Goal: Task Accomplishment & Management: Manage account settings

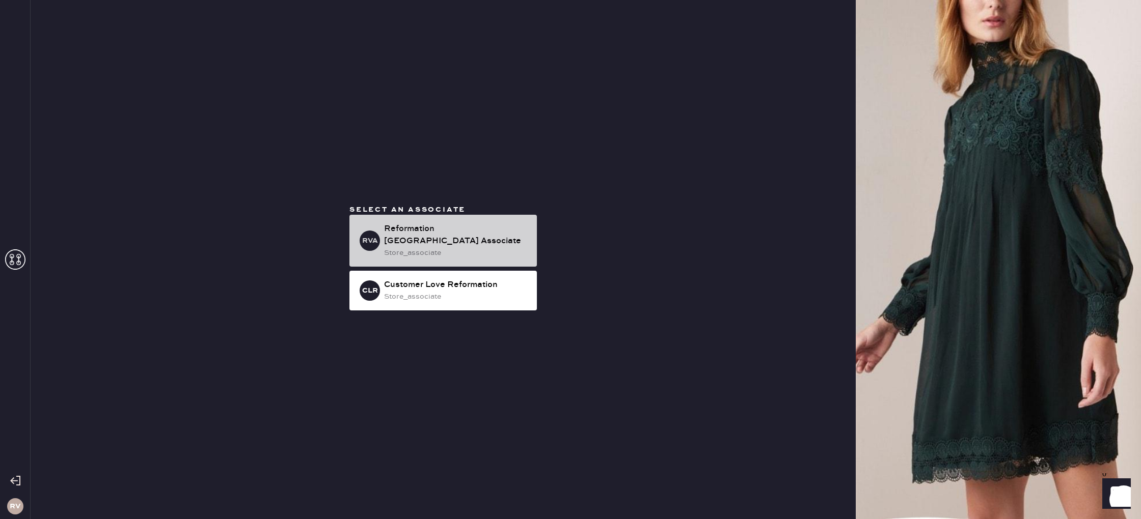
click at [430, 247] on div "store_associate" at bounding box center [456, 252] width 145 height 11
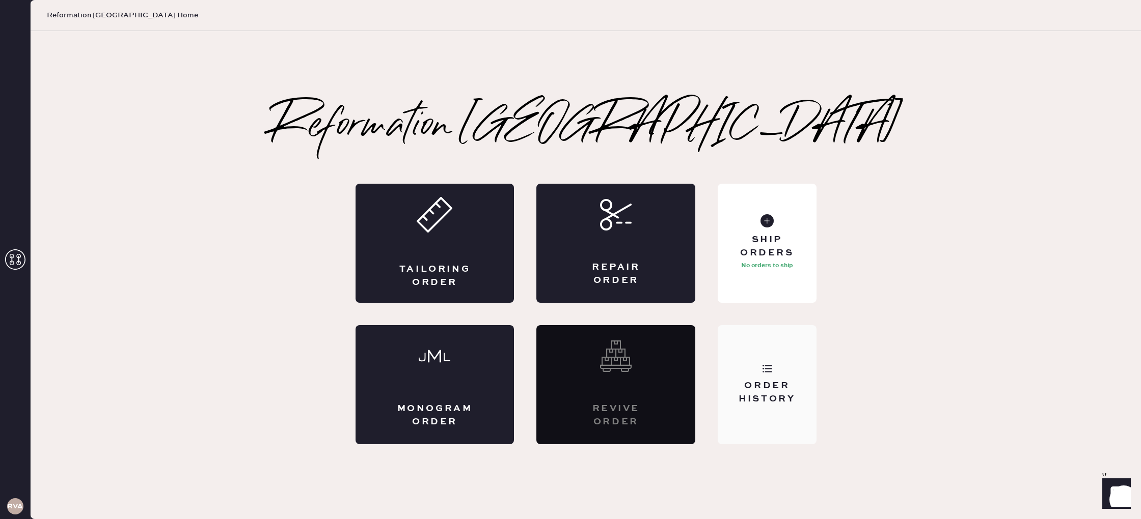
click at [756, 392] on div "Order History" at bounding box center [767, 392] width 82 height 25
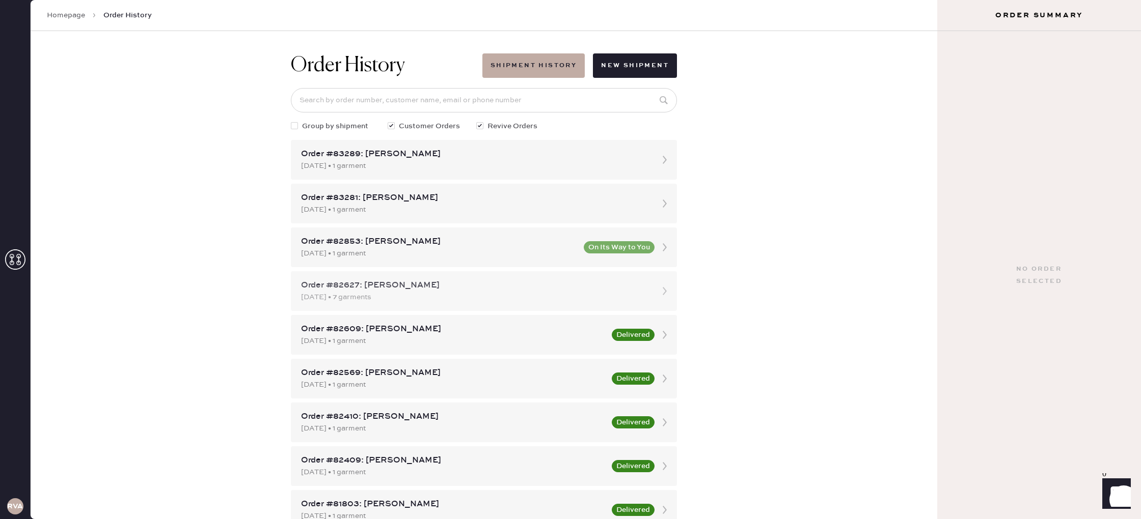
click at [418, 309] on div "Order #82627: [PERSON_NAME] [DATE] • 7 garments" at bounding box center [484, 291] width 386 height 40
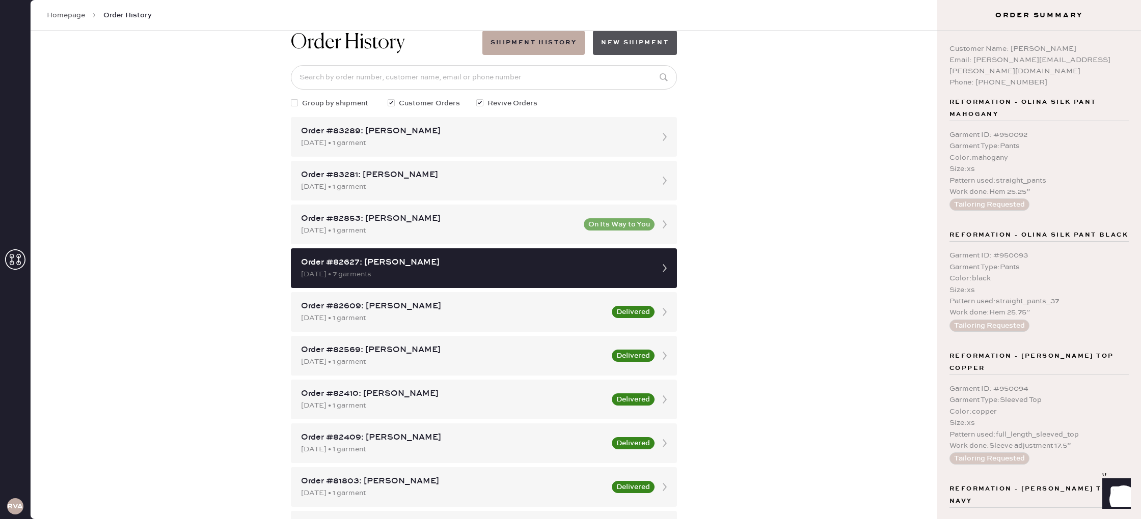
scroll to position [16, 0]
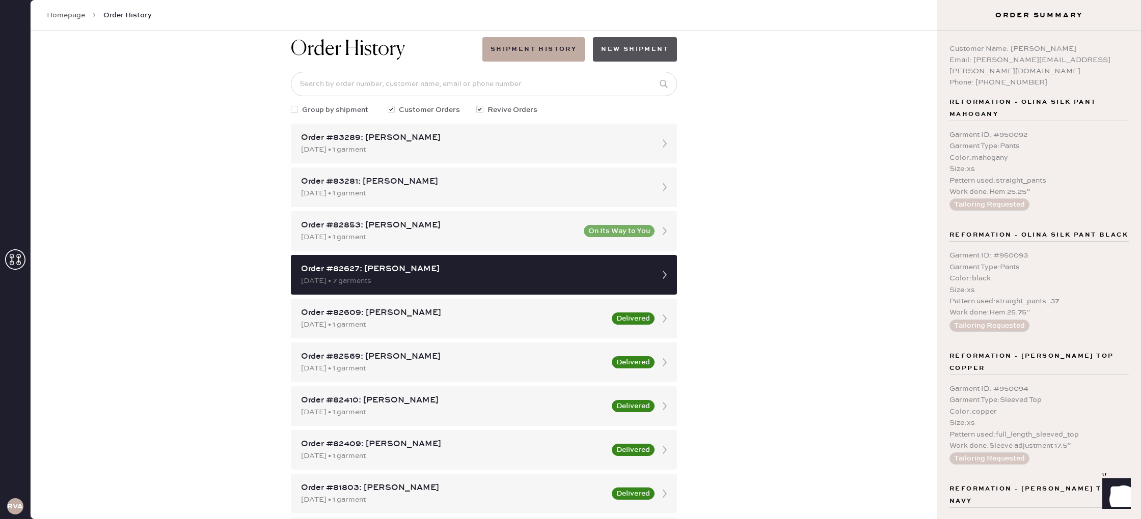
click at [634, 39] on button "New Shipment" at bounding box center [635, 49] width 84 height 24
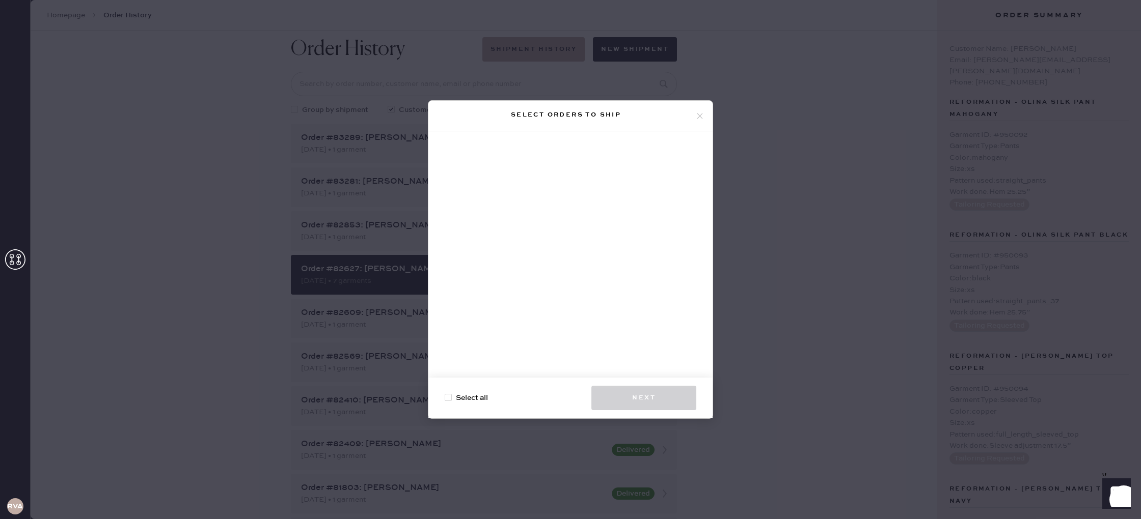
click at [694, 116] on div "Select orders to ship" at bounding box center [565, 115] width 259 height 12
click at [700, 114] on icon at bounding box center [699, 116] width 9 height 9
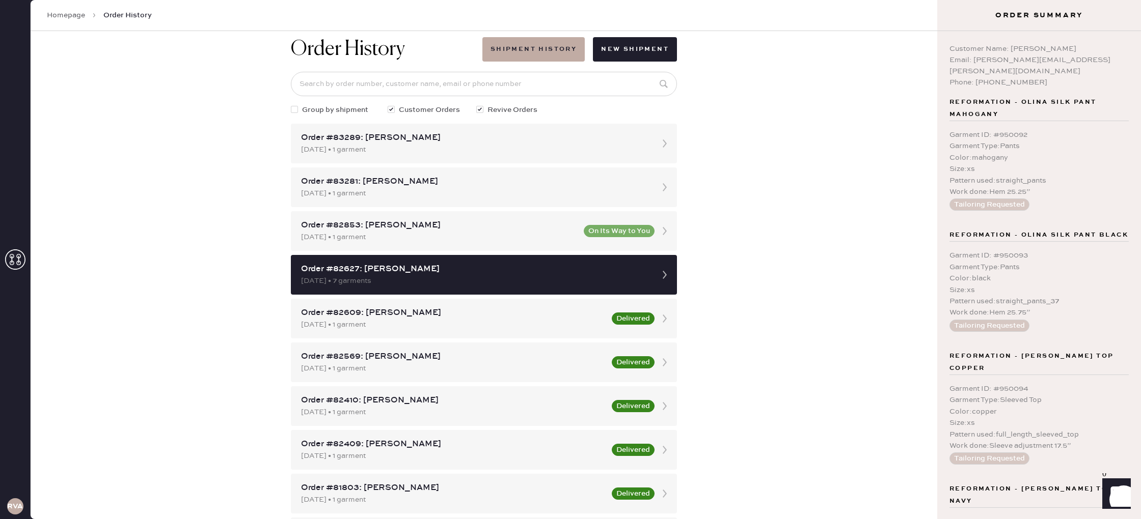
click at [718, 106] on div "Order History Shipment History New Shipment Group by shipment Customer Orders R…" at bounding box center [484, 275] width 906 height 488
click at [64, 10] on link "Homepage" at bounding box center [66, 15] width 38 height 10
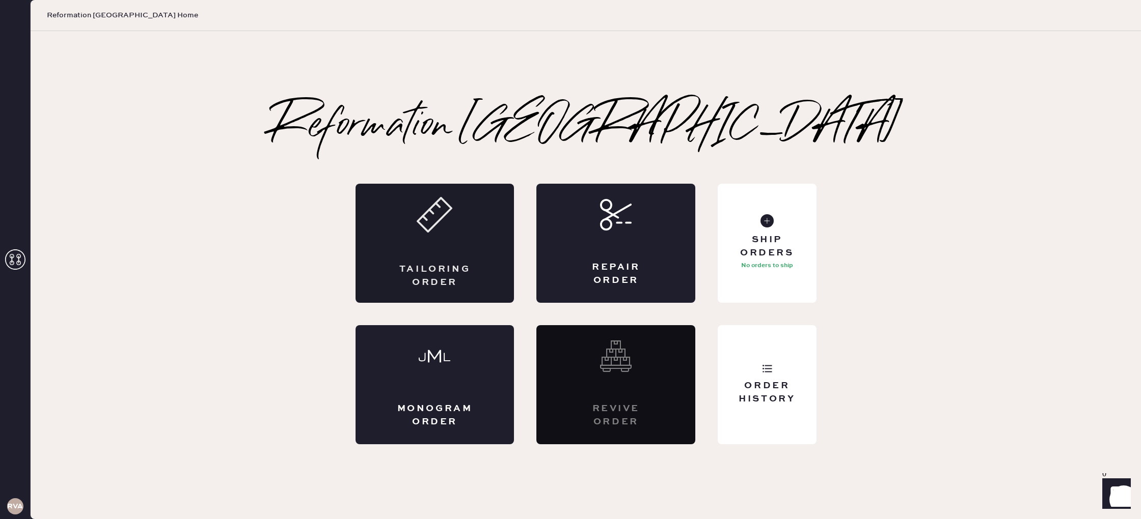
click at [421, 252] on div "Tailoring Order" at bounding box center [434, 243] width 159 height 119
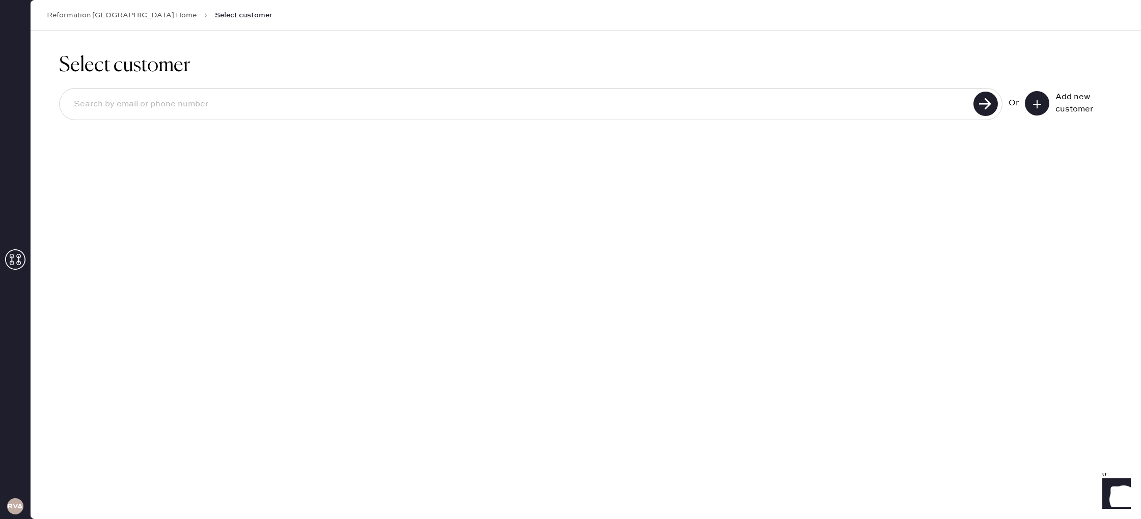
click at [400, 108] on input at bounding box center [518, 104] width 904 height 23
type input "[PERSON_NAME][EMAIL_ADDRESS][PERSON_NAME][DOMAIN_NAME]"
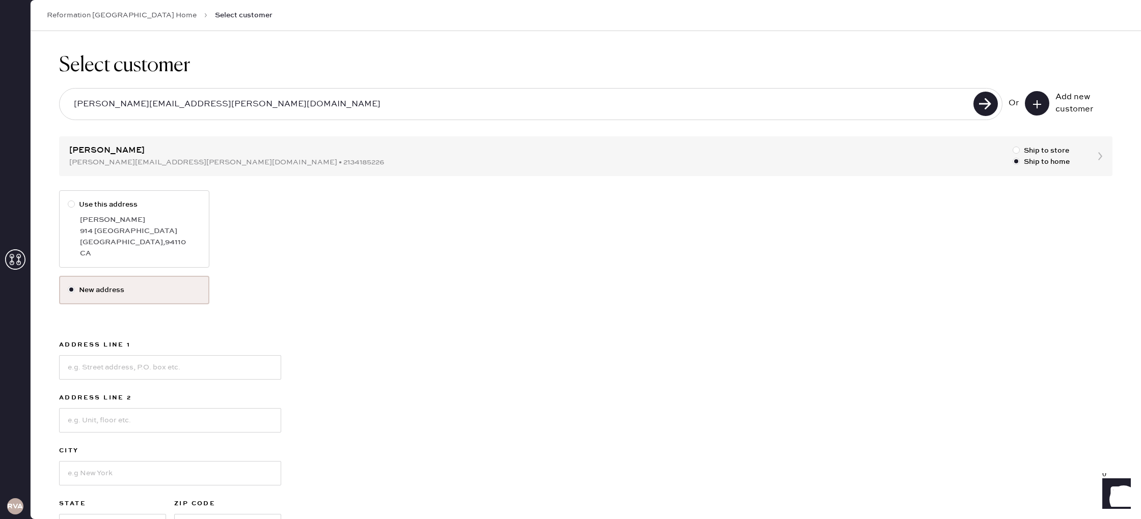
click at [123, 222] on div "[PERSON_NAME]" at bounding box center [140, 219] width 121 height 11
click at [68, 200] on input "Use this address" at bounding box center [68, 199] width 1 height 1
radio input "true"
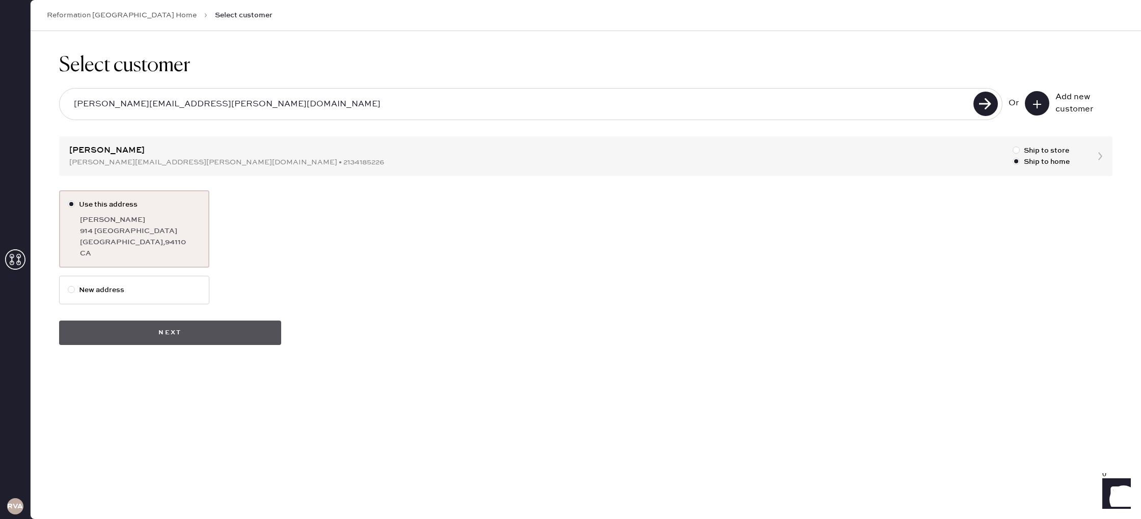
click at [196, 332] on button "Next" at bounding box center [170, 333] width 222 height 24
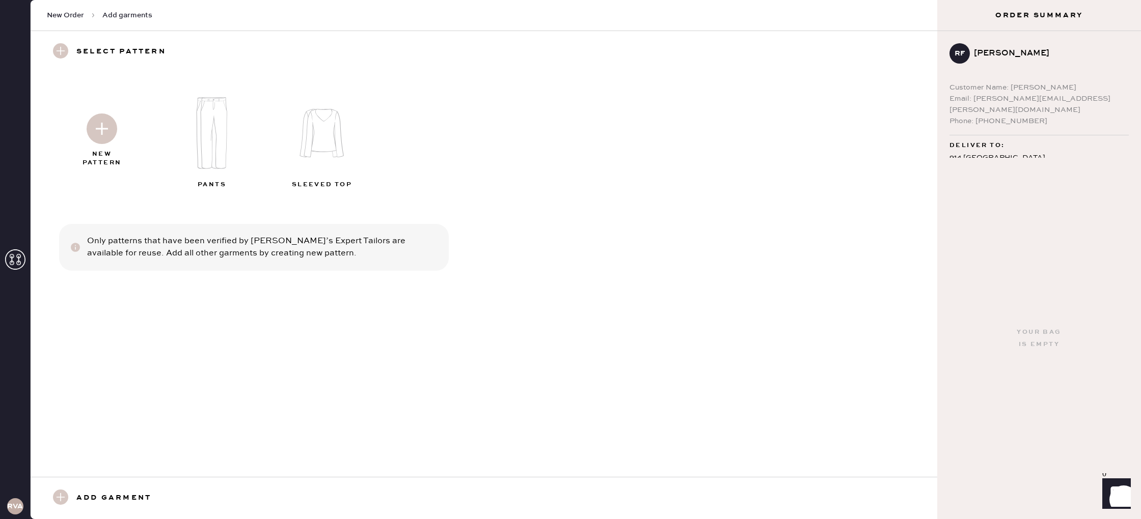
click at [198, 125] on img at bounding box center [214, 133] width 110 height 88
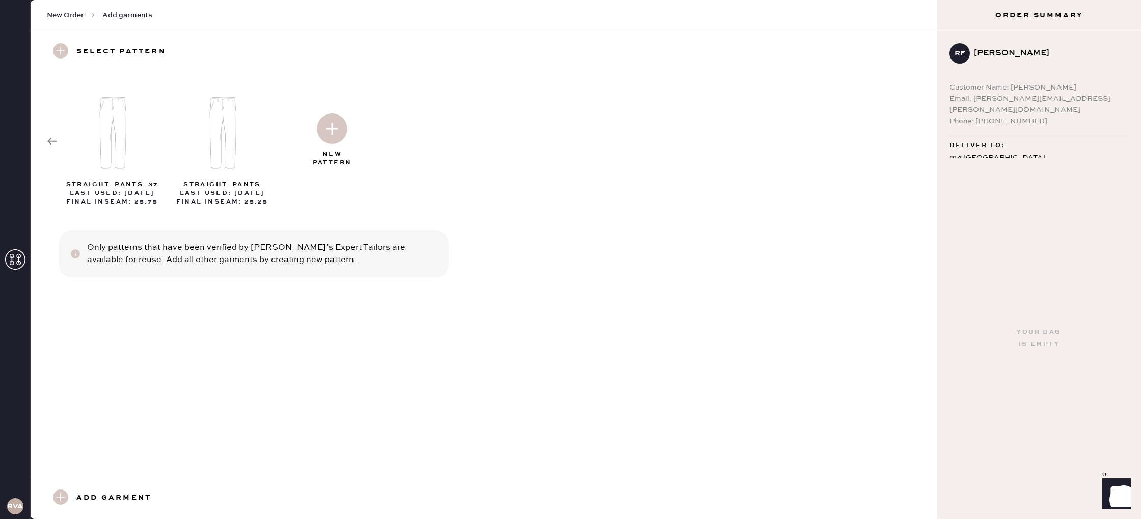
click at [335, 129] on img at bounding box center [332, 129] width 31 height 31
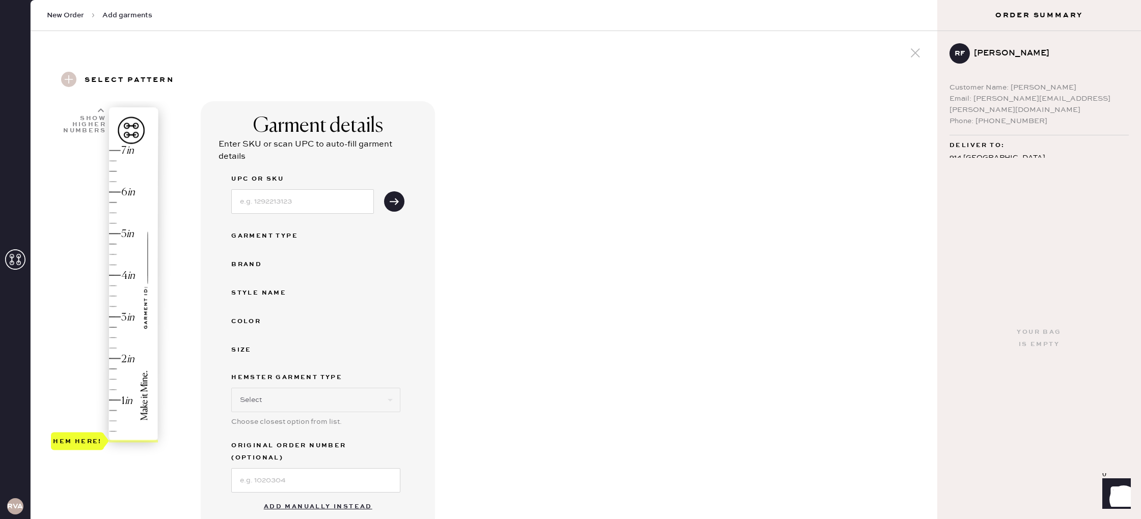
select select "4"
drag, startPoint x: 77, startPoint y: 445, endPoint x: 78, endPoint y: 436, distance: 8.7
click at [78, 436] on div "1 in 2 in 3 in 4 in 5 in 6 in 7 in Show higher numbers Show lower numbers Hem h…" at bounding box center [105, 285] width 108 height 356
type input "1.75"
click at [115, 369] on div "Hem here!" at bounding box center [105, 296] width 108 height 300
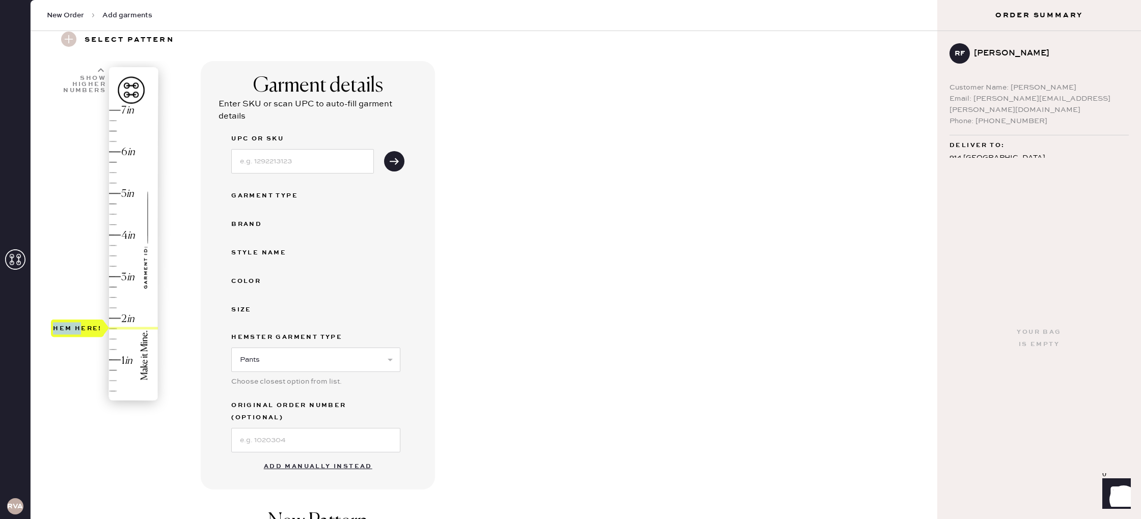
scroll to position [44, 0]
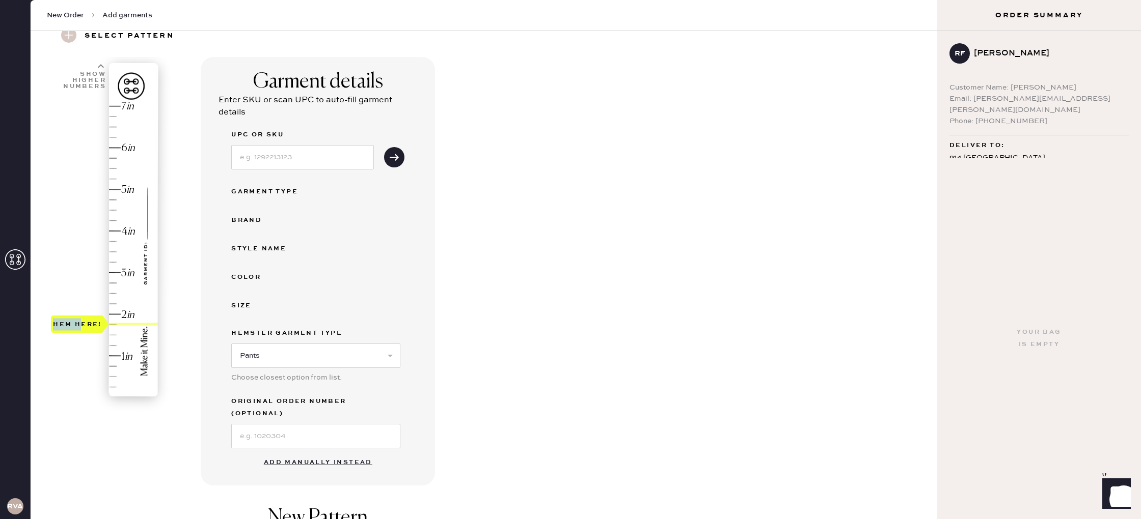
click at [321, 453] on button "Add manually instead" at bounding box center [318, 463] width 121 height 20
select select "4"
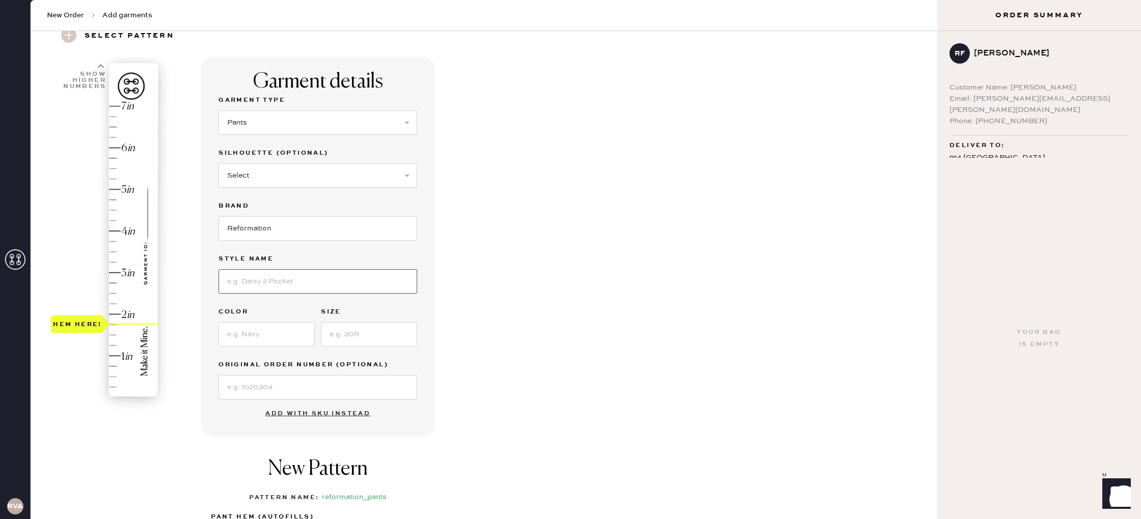
click at [309, 280] on input at bounding box center [317, 281] width 199 height 24
type input "Vida Low Rise Petites"
click at [259, 329] on input at bounding box center [266, 334] width 96 height 24
type input "Black"
click at [356, 326] on input at bounding box center [369, 334] width 96 height 24
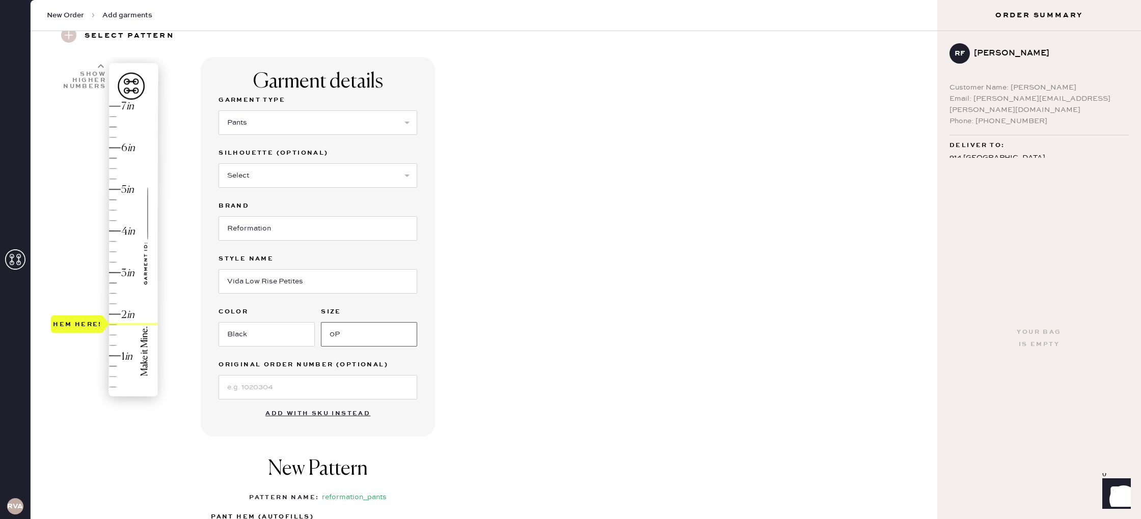
type input "0P"
click at [336, 393] on input at bounding box center [317, 387] width 199 height 24
type input "S30336507"
click at [529, 360] on div "Garment details Garment Type Select Basic Skirt Jeans Leggings Pants Shorts Bas…" at bounding box center [565, 346] width 728 height 578
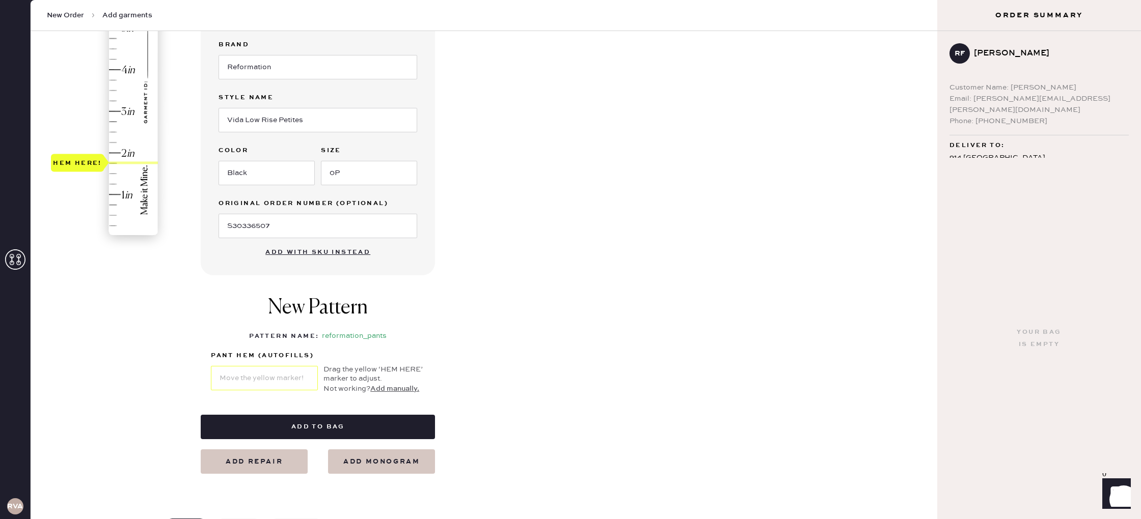
scroll to position [111, 0]
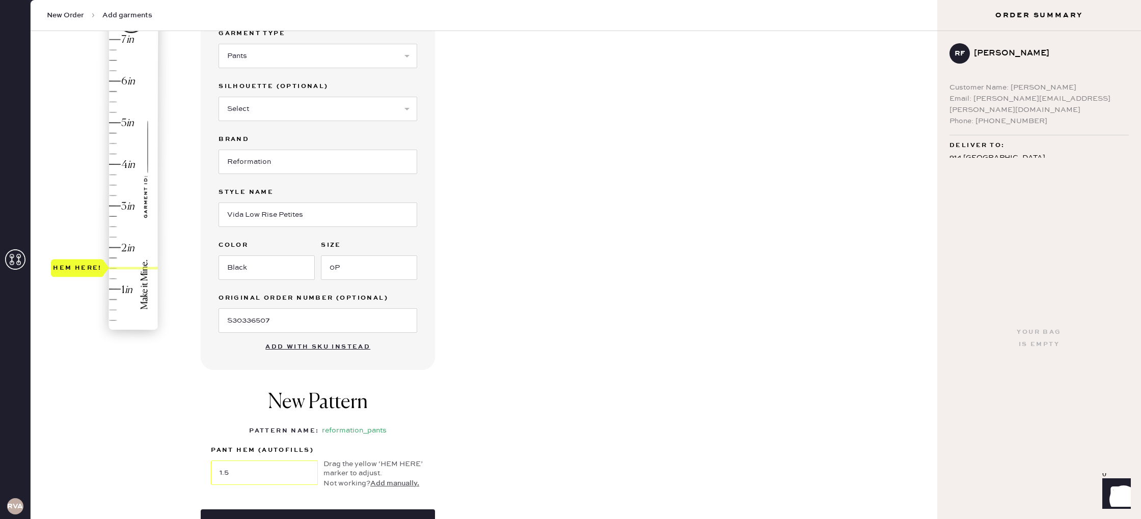
type input "1.75"
drag, startPoint x: 88, startPoint y: 255, endPoint x: 99, endPoint y: 258, distance: 11.5
click at [99, 258] on div "Hem here!" at bounding box center [77, 258] width 49 height 12
click at [453, 340] on div "Garment details Garment Type Select Basic Skirt Jeans Leggings Pants Shorts Bas…" at bounding box center [565, 279] width 728 height 578
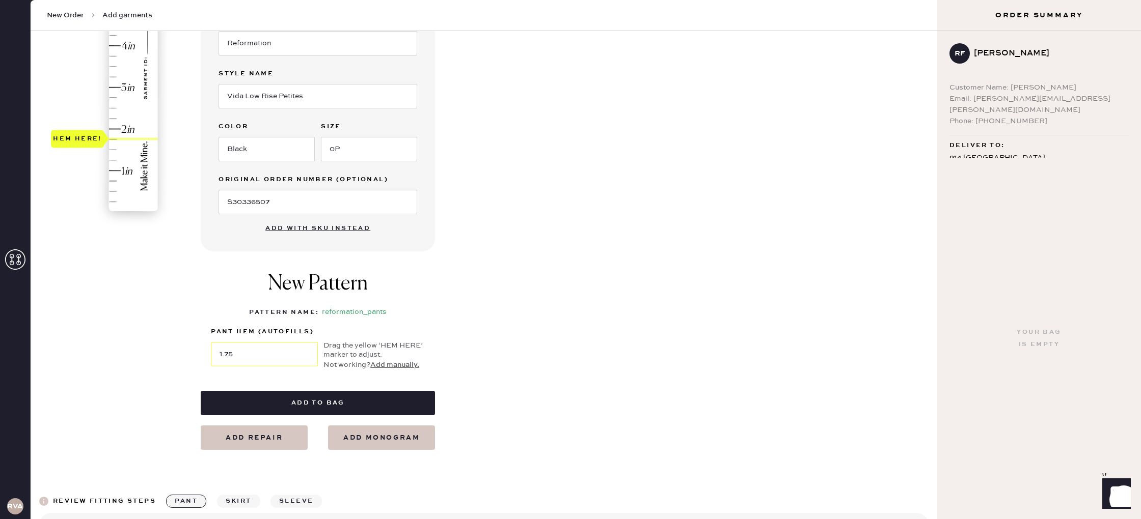
scroll to position [231, 0]
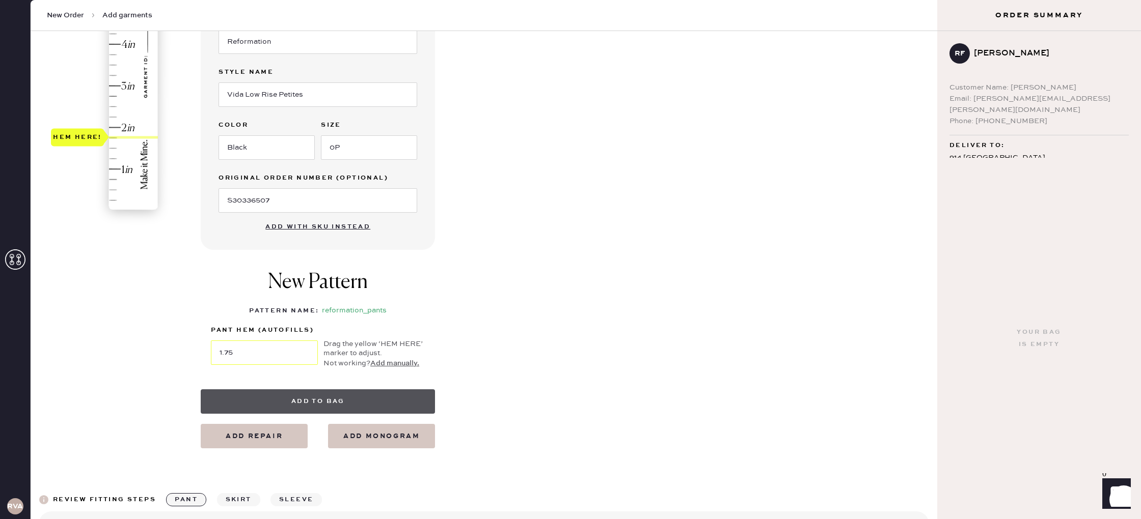
click at [329, 397] on button "Add to bag" at bounding box center [318, 402] width 234 height 24
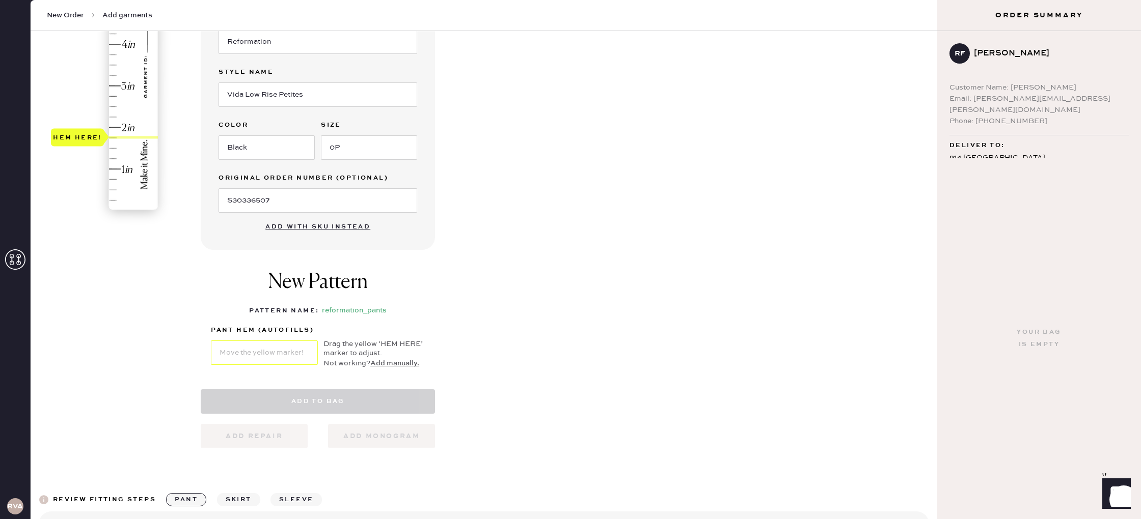
select select "4"
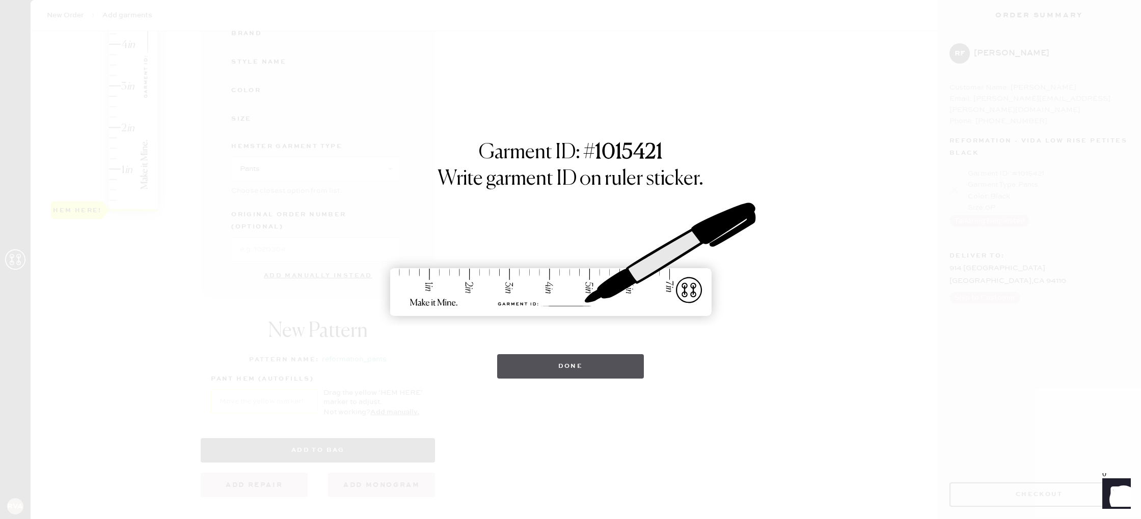
click at [603, 362] on button "Done" at bounding box center [570, 366] width 147 height 24
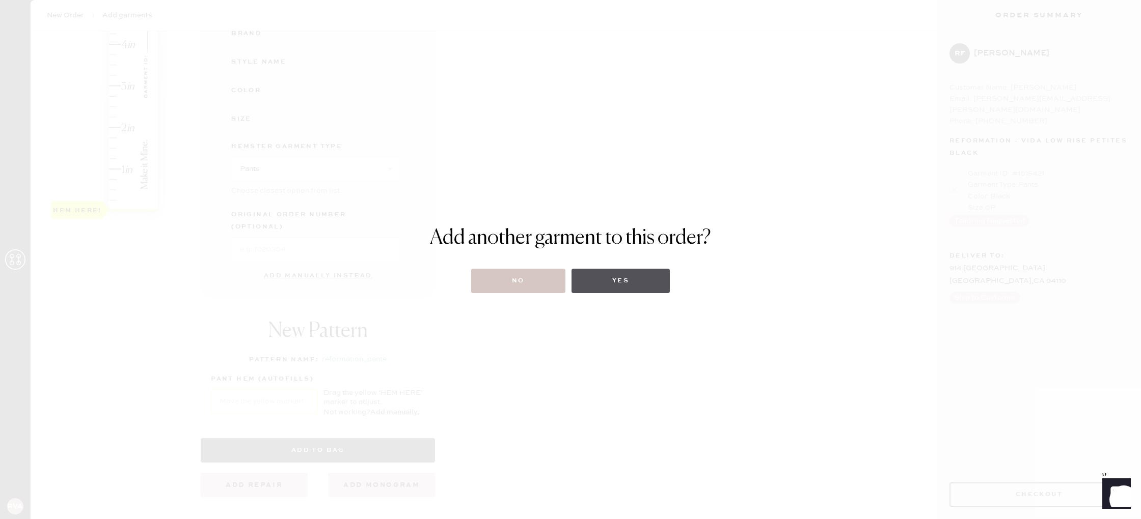
click at [593, 277] on button "Yes" at bounding box center [620, 281] width 98 height 24
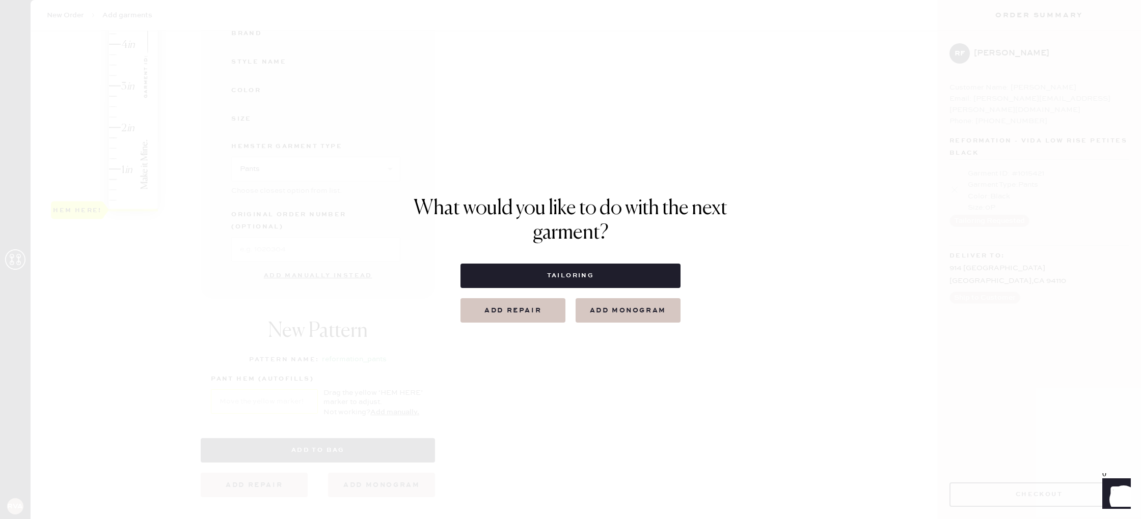
click at [595, 277] on button "Tailoring" at bounding box center [569, 276] width 219 height 24
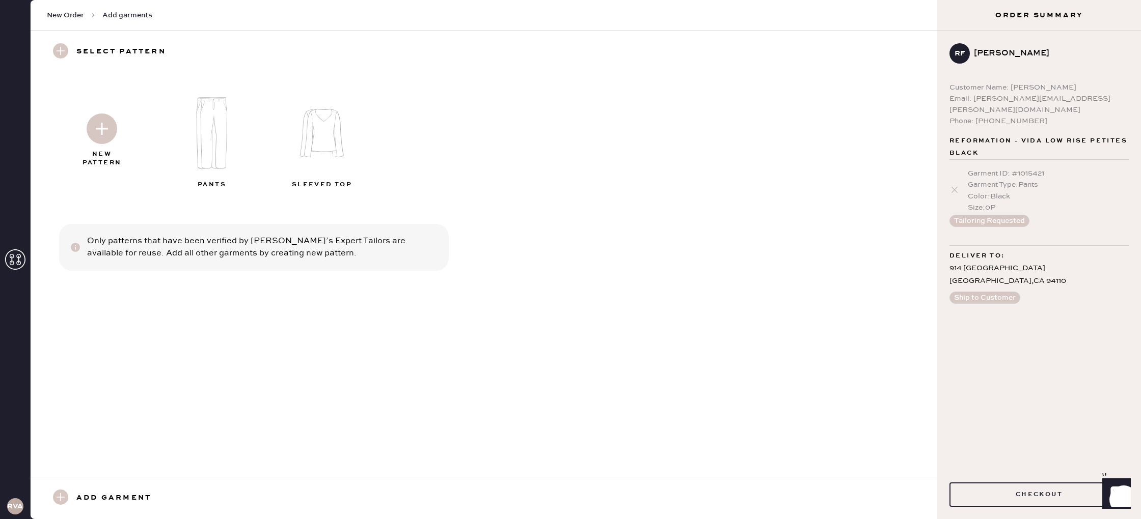
click at [110, 132] on img at bounding box center [102, 129] width 31 height 31
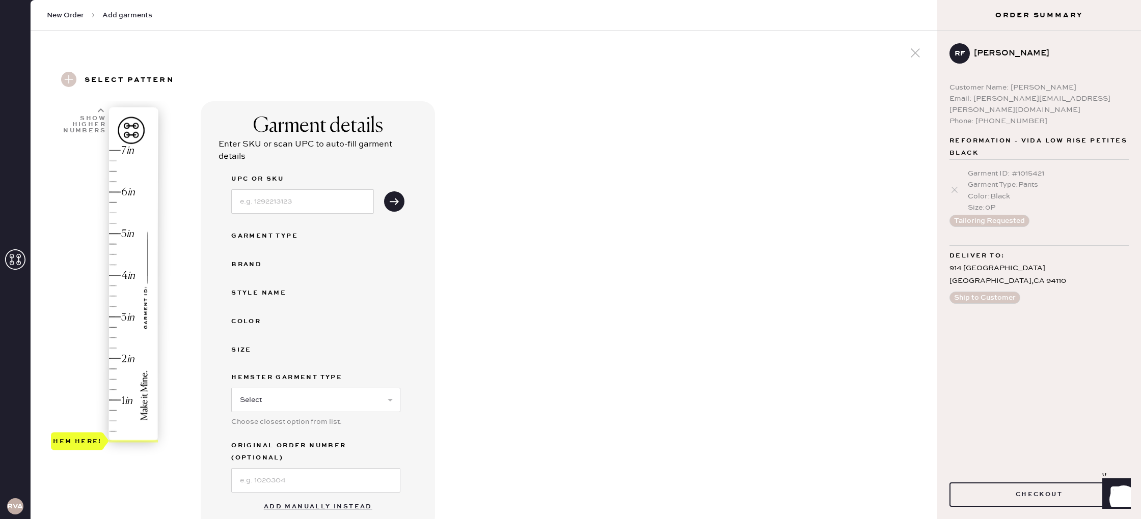
click at [341, 497] on button "Add manually instead" at bounding box center [318, 507] width 121 height 20
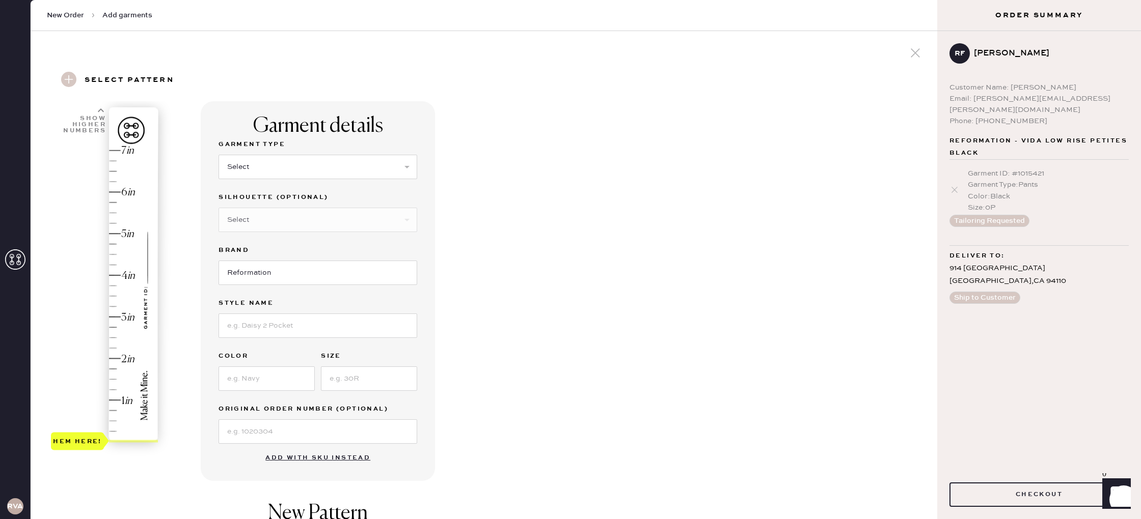
click at [287, 139] on label "Garment Type" at bounding box center [317, 145] width 199 height 12
click at [282, 164] on select "Select Basic Skirt Jeans Leggings Pants Shorts Basic Sleeved Dress Basic Sleeve…" at bounding box center [317, 167] width 199 height 24
select select "15"
click at [218, 155] on select "Select Basic Skirt Jeans Leggings Pants Shorts Basic Sleeved Dress Basic Sleeve…" at bounding box center [317, 167] width 199 height 24
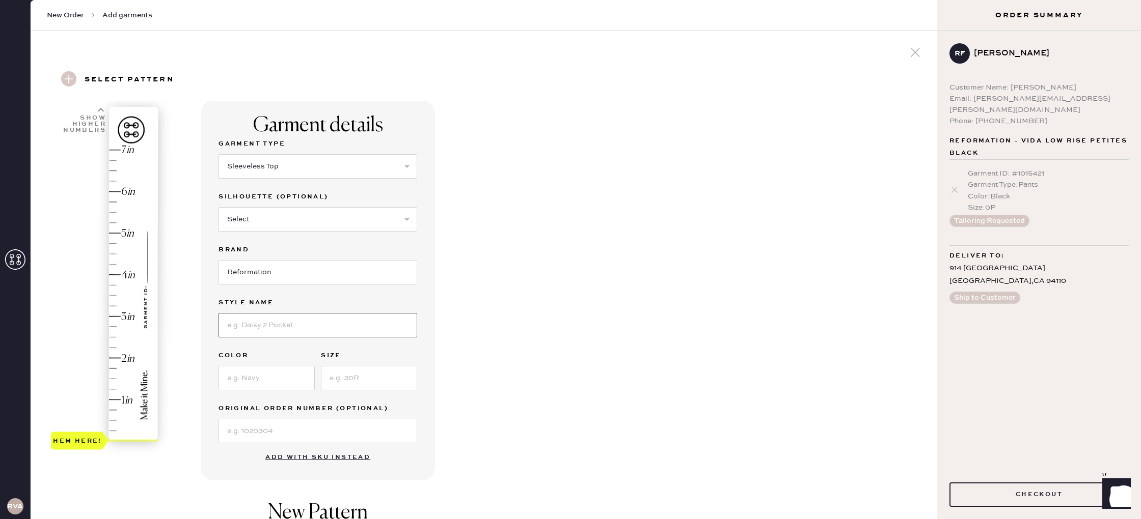
click at [260, 324] on input at bounding box center [317, 325] width 199 height 24
type input "Monaco Cashmere Reversible Tank"
click at [243, 375] on input at bounding box center [266, 379] width 96 height 24
type input "Charcoal"
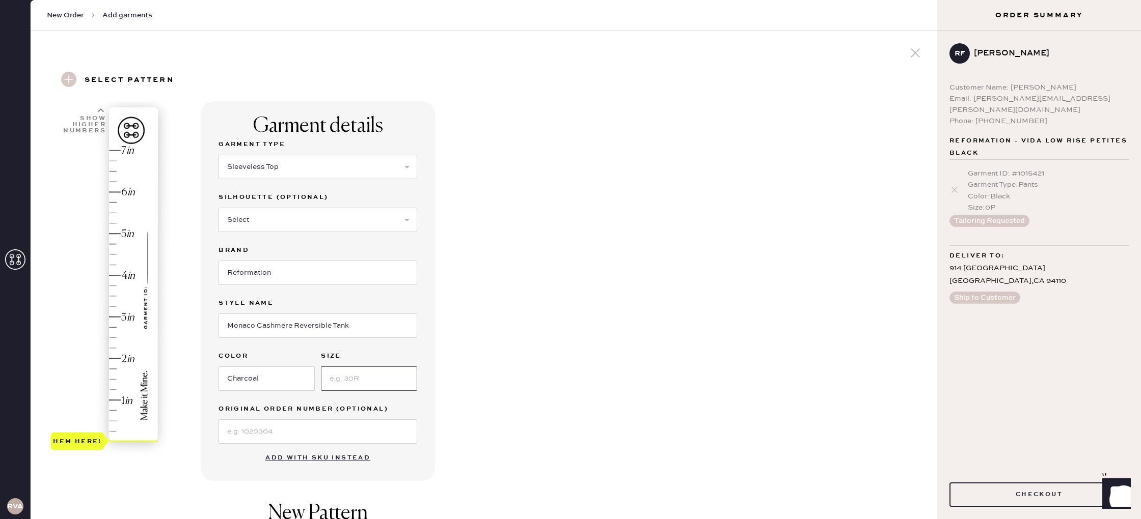
click at [359, 378] on input at bounding box center [369, 379] width 96 height 24
type input "XS"
click at [286, 431] on input at bounding box center [317, 432] width 199 height 24
type input "S30336507"
click at [513, 335] on div "Garment details Garment Type Select Basic Skirt Jeans Leggings Pants Shorts Bas…" at bounding box center [565, 416] width 728 height 631
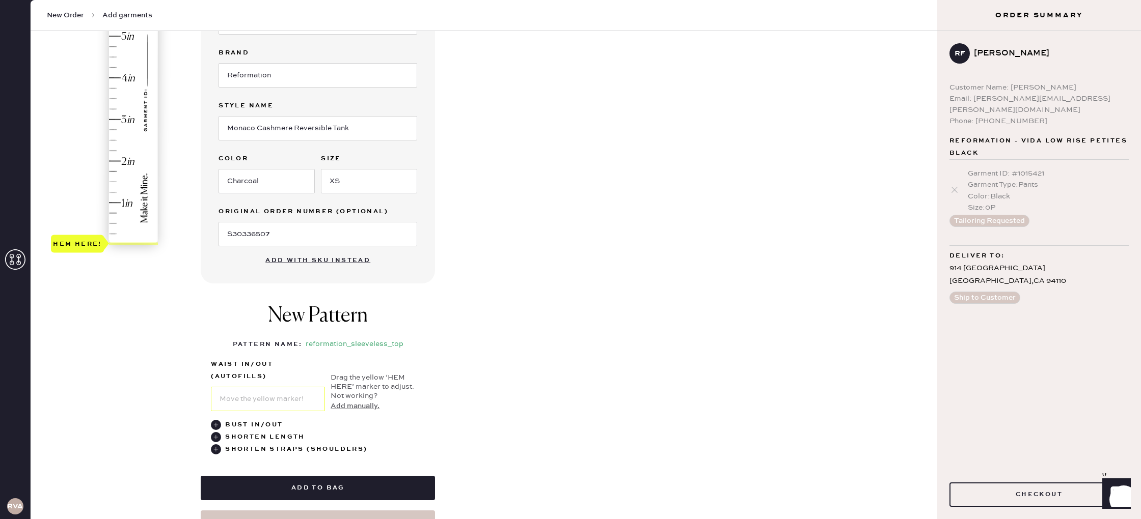
scroll to position [203, 0]
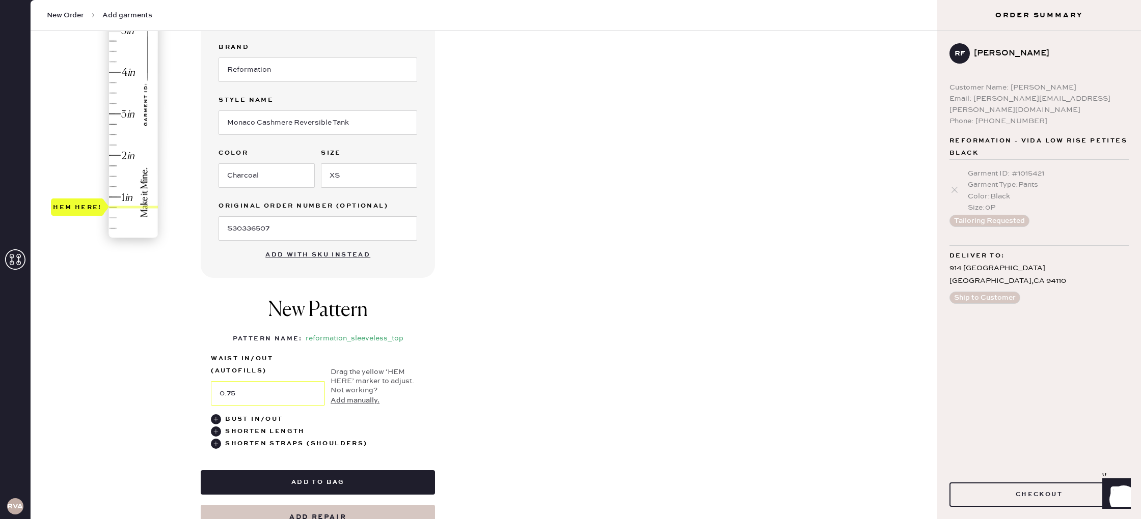
type input "1"
drag, startPoint x: 79, startPoint y: 237, endPoint x: 84, endPoint y: 198, distance: 40.0
click at [84, 198] on div "Hem here!" at bounding box center [77, 196] width 49 height 12
click at [492, 321] on div "Garment details Garment Type Select Basic Skirt Jeans Leggings Pants Shorts Bas…" at bounding box center [565, 213] width 728 height 631
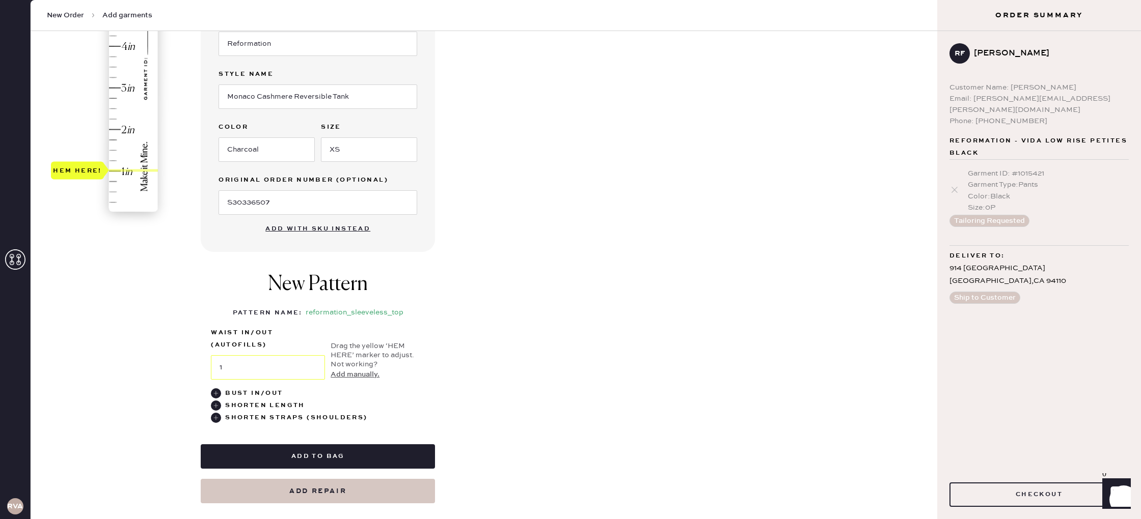
scroll to position [264, 0]
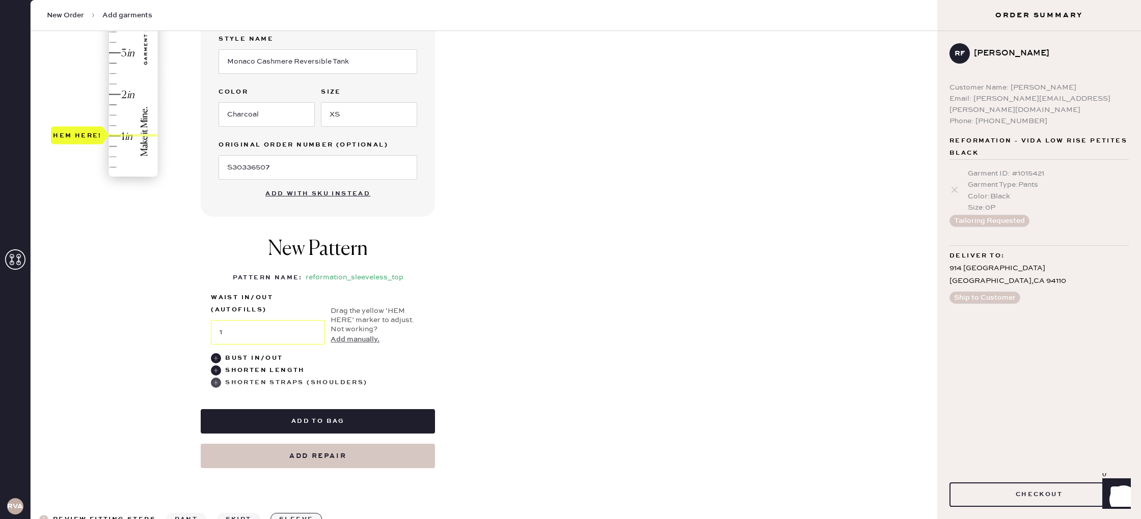
click at [279, 382] on div "Shorten Straps (Shoulders)" at bounding box center [296, 383] width 142 height 12
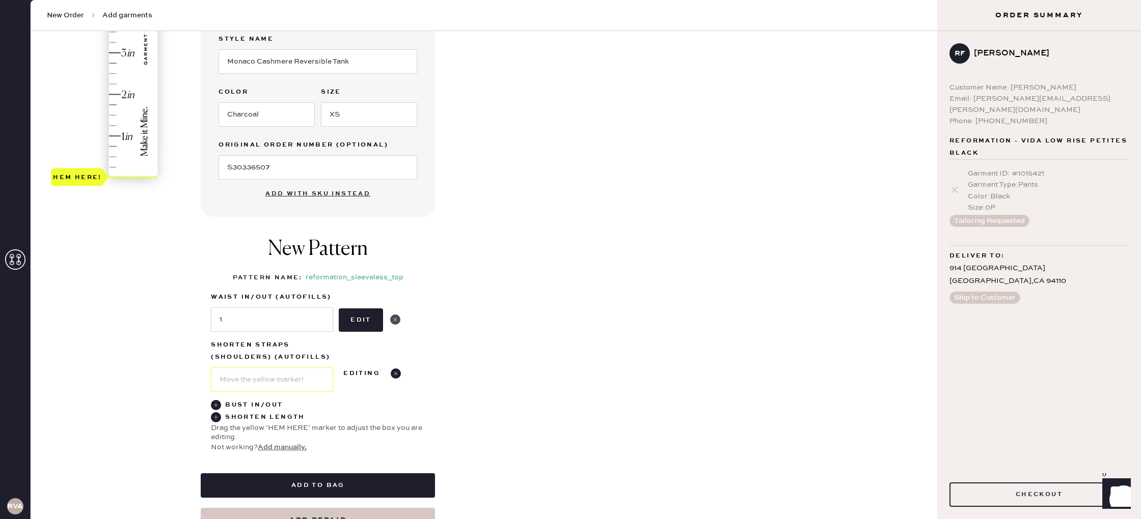
click at [397, 318] on use at bounding box center [395, 320] width 10 height 10
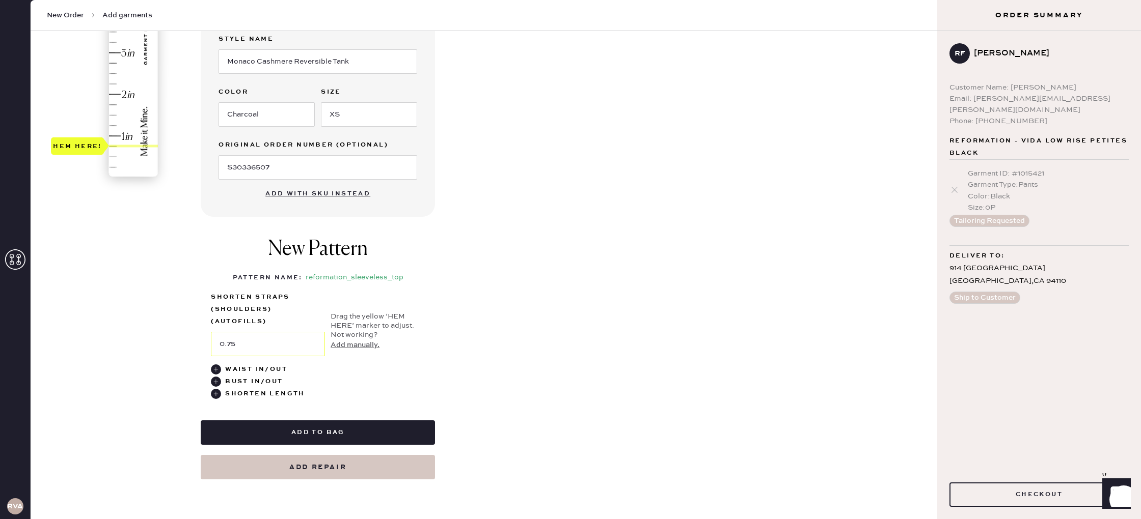
type input "1"
drag, startPoint x: 91, startPoint y: 176, endPoint x: 94, endPoint y: 139, distance: 37.3
click at [94, 139] on div "Hem here!" at bounding box center [77, 135] width 49 height 12
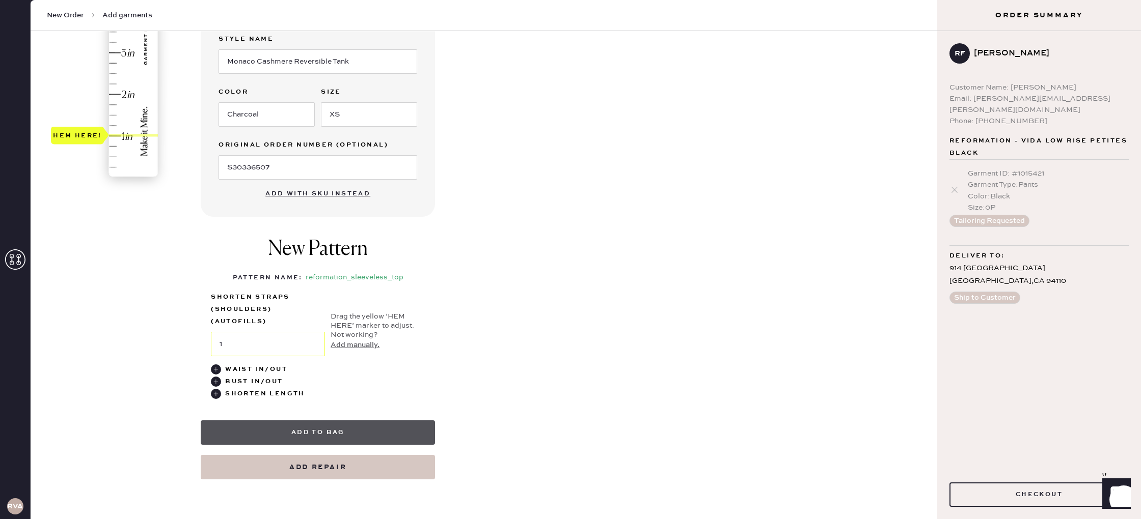
click at [301, 433] on button "Add to bag" at bounding box center [318, 433] width 234 height 24
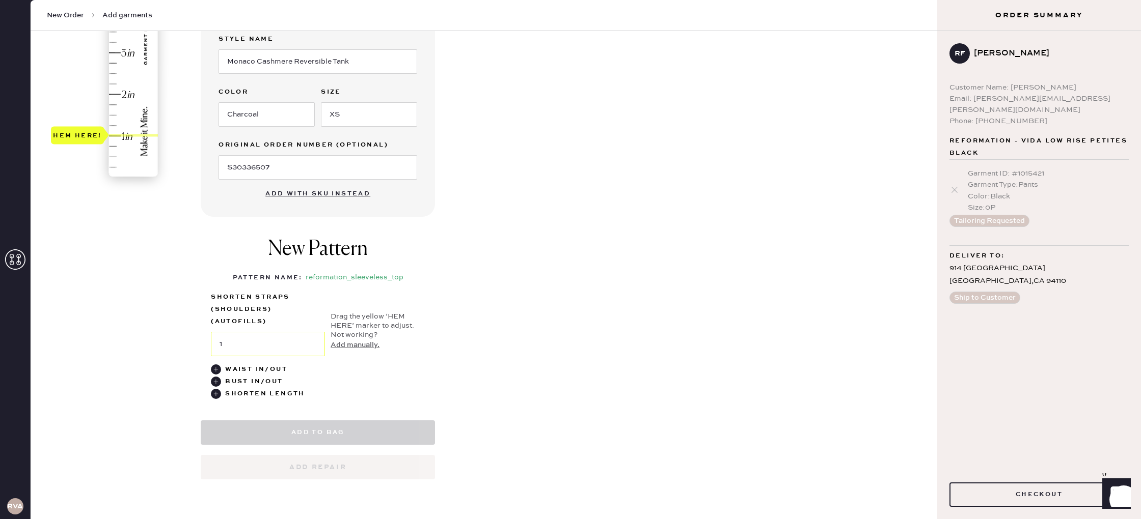
select select "15"
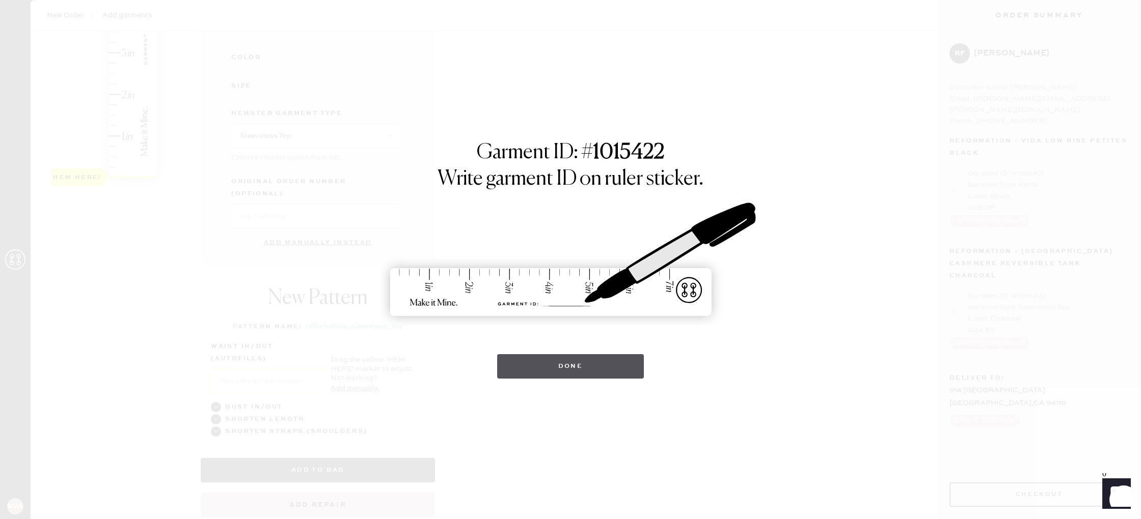
click at [567, 361] on button "Done" at bounding box center [570, 366] width 147 height 24
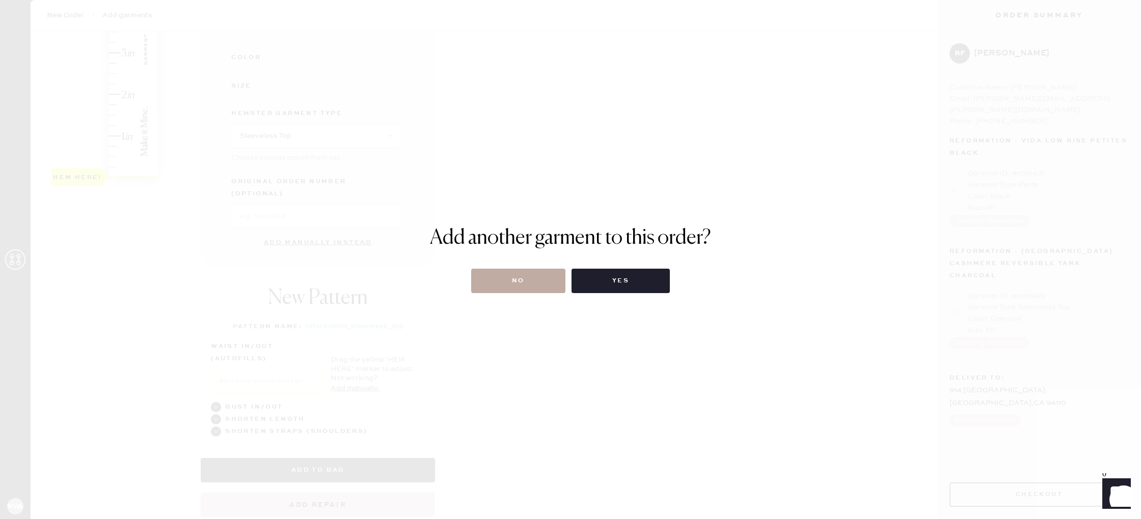
click at [548, 289] on button "No" at bounding box center [518, 281] width 94 height 24
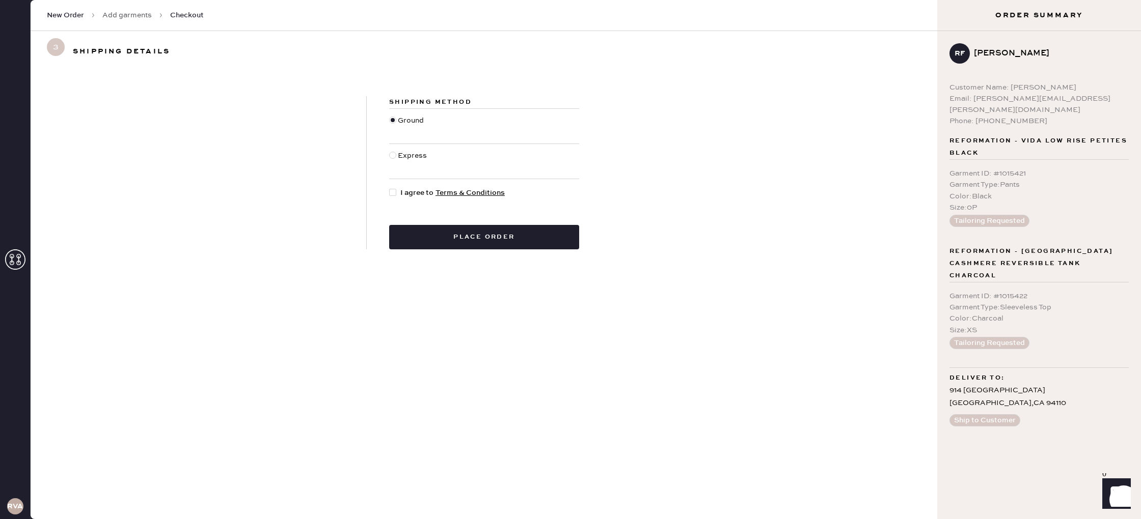
click at [397, 192] on div at bounding box center [394, 192] width 11 height 11
click at [390, 188] on input "I agree to Terms & Conditions" at bounding box center [389, 187] width 1 height 1
checkbox input "true"
click at [444, 240] on button "Place order" at bounding box center [484, 237] width 190 height 24
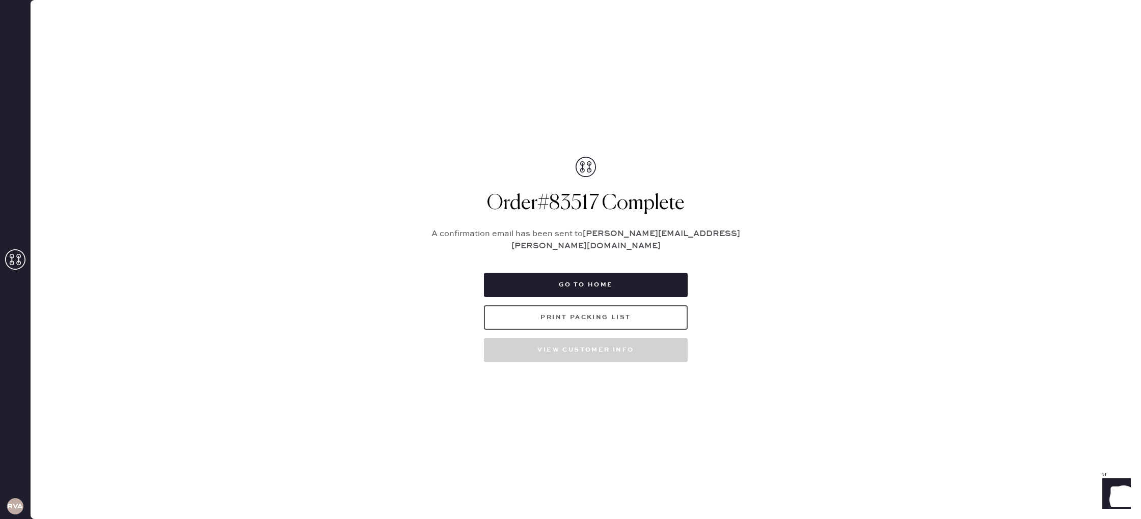
click at [511, 310] on button "Print Packing List" at bounding box center [586, 318] width 204 height 24
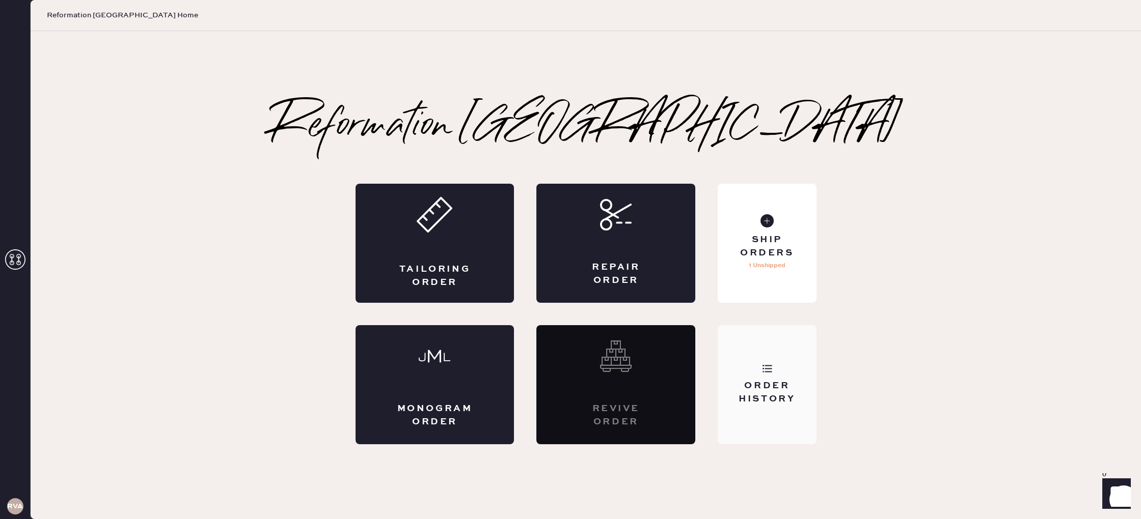
click at [793, 381] on div "Order History" at bounding box center [767, 392] width 82 height 25
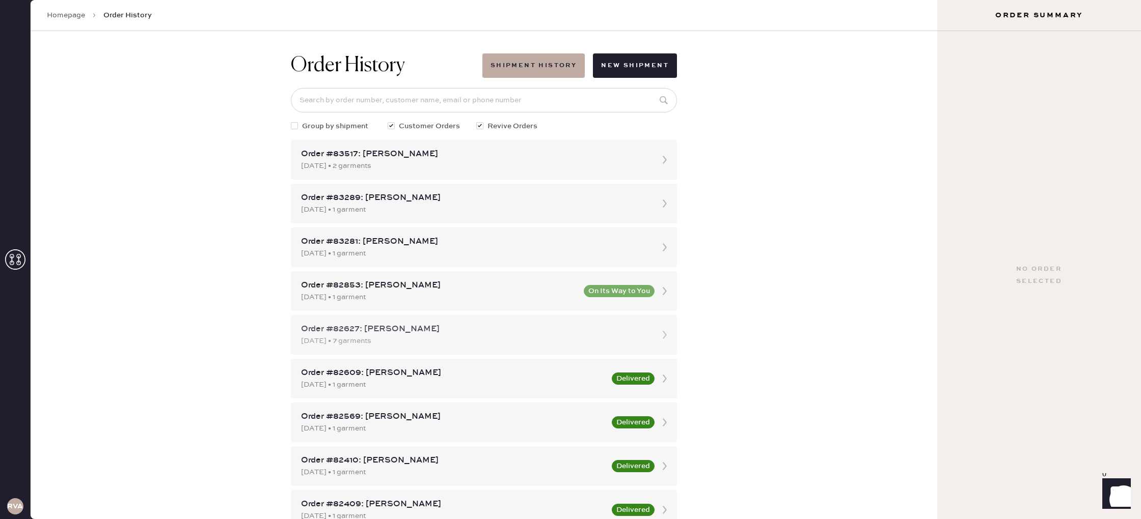
click at [471, 336] on div "[DATE] • 7 garments" at bounding box center [474, 341] width 347 height 11
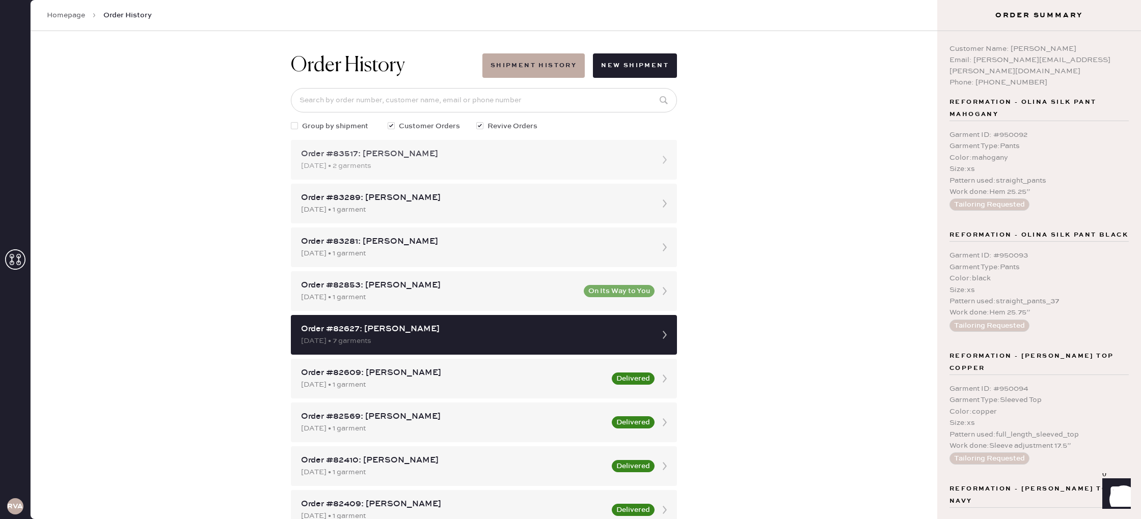
click at [487, 160] on div "10/10/2025 • 2 garments" at bounding box center [474, 165] width 347 height 11
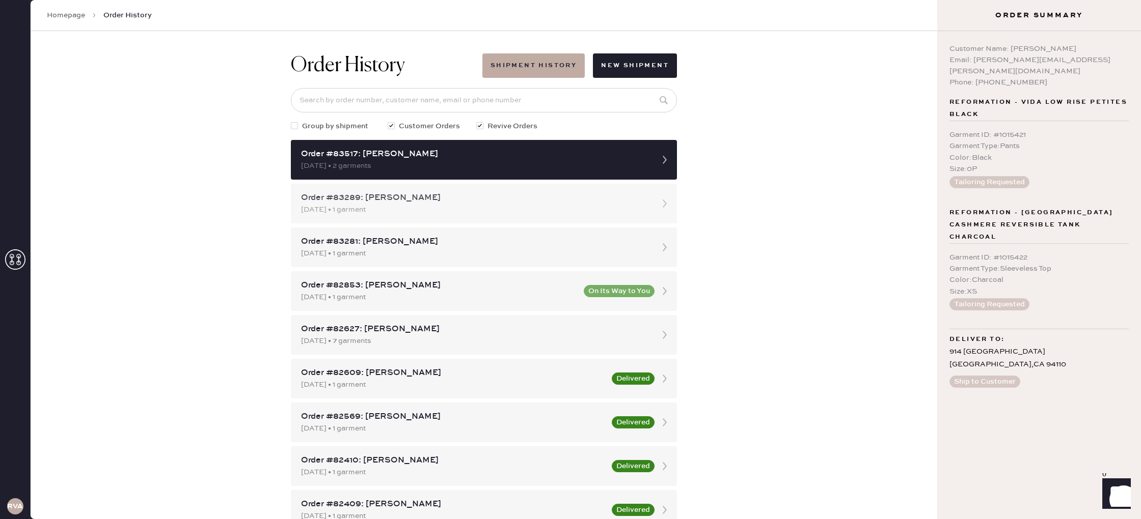
click at [484, 199] on div "Order #83289: [PERSON_NAME]" at bounding box center [474, 198] width 347 height 12
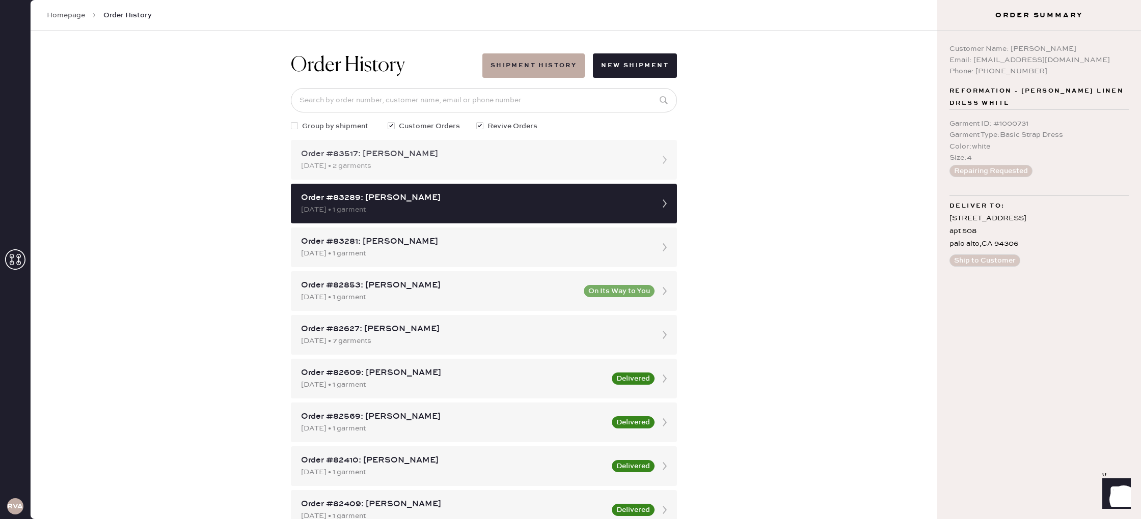
click at [482, 169] on div "10/10/2025 • 2 garments" at bounding box center [474, 165] width 347 height 11
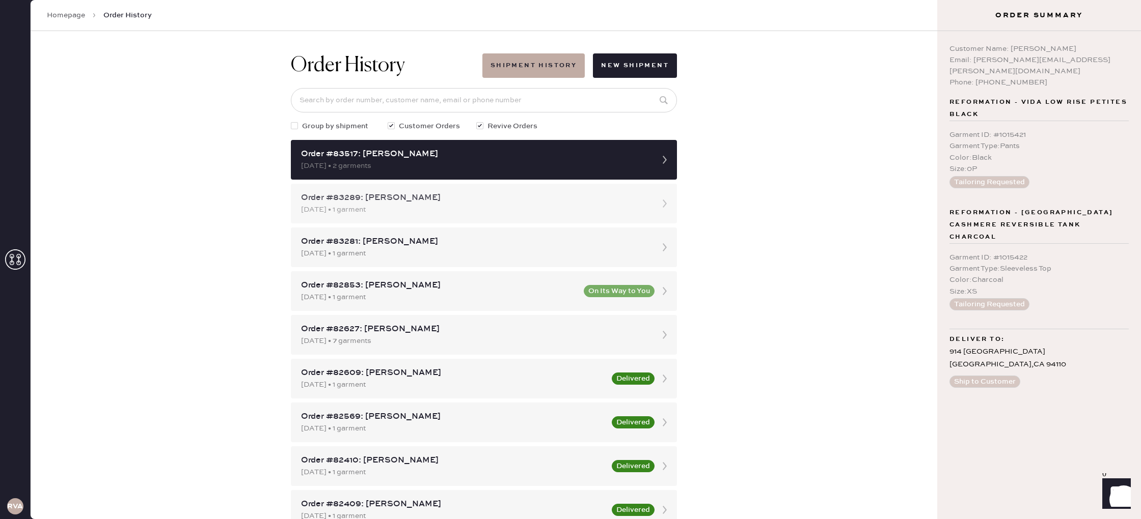
click at [458, 212] on div "[DATE] • 1 garment" at bounding box center [474, 209] width 347 height 11
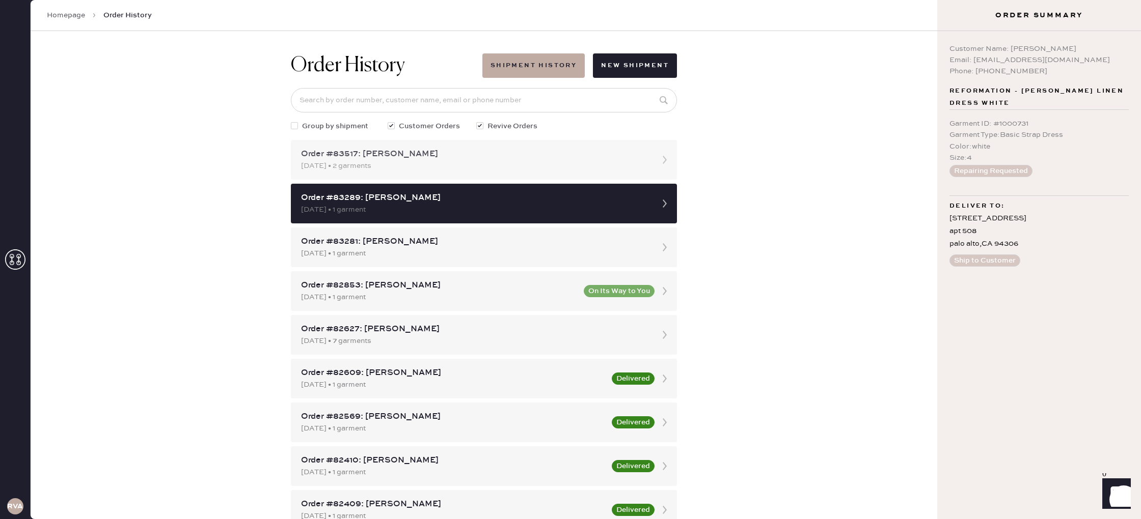
click at [510, 168] on div "10/10/2025 • 2 garments" at bounding box center [474, 165] width 347 height 11
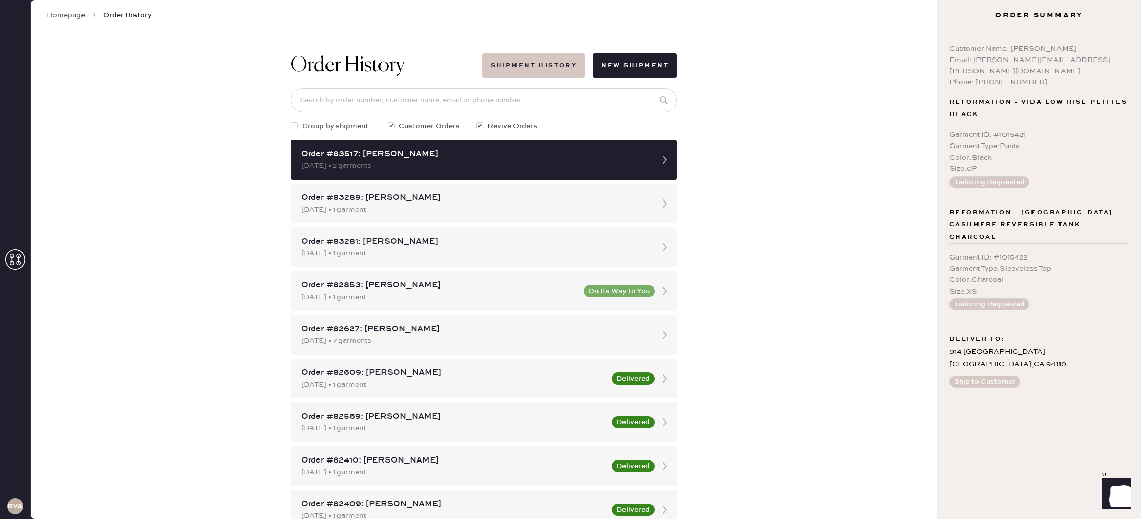
click at [512, 64] on button "Shipment History" at bounding box center [533, 65] width 102 height 24
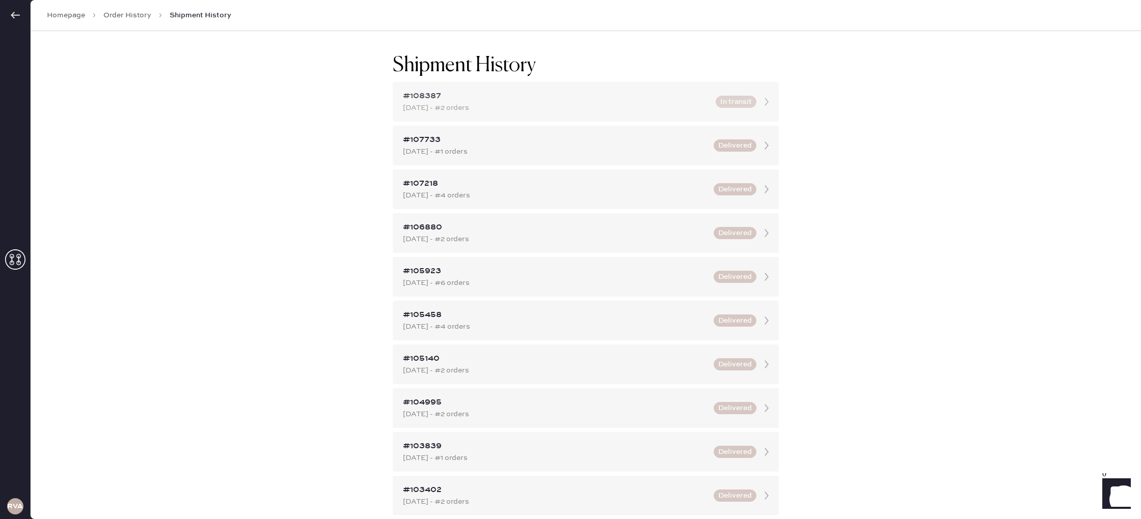
click at [522, 109] on div "Oct 06, 2025 - #2 orders" at bounding box center [556, 107] width 307 height 11
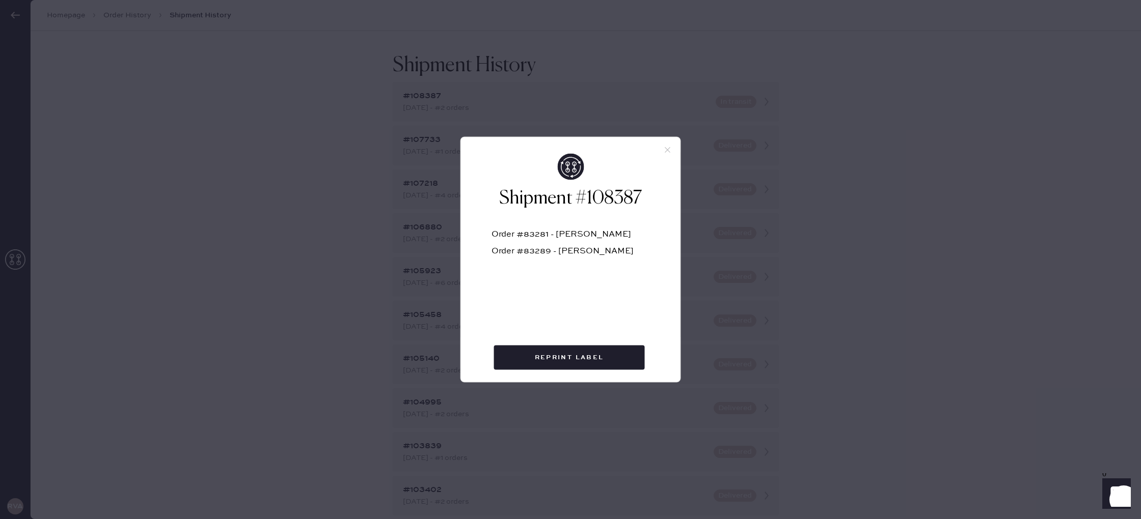
click at [668, 150] on icon at bounding box center [667, 150] width 9 height 9
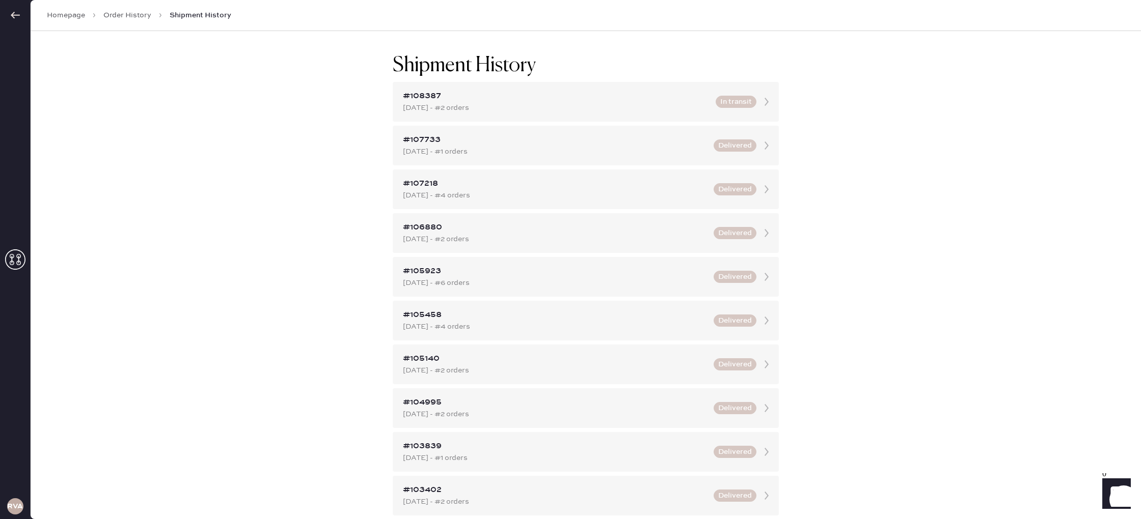
click at [132, 14] on link "Order History" at bounding box center [127, 15] width 48 height 10
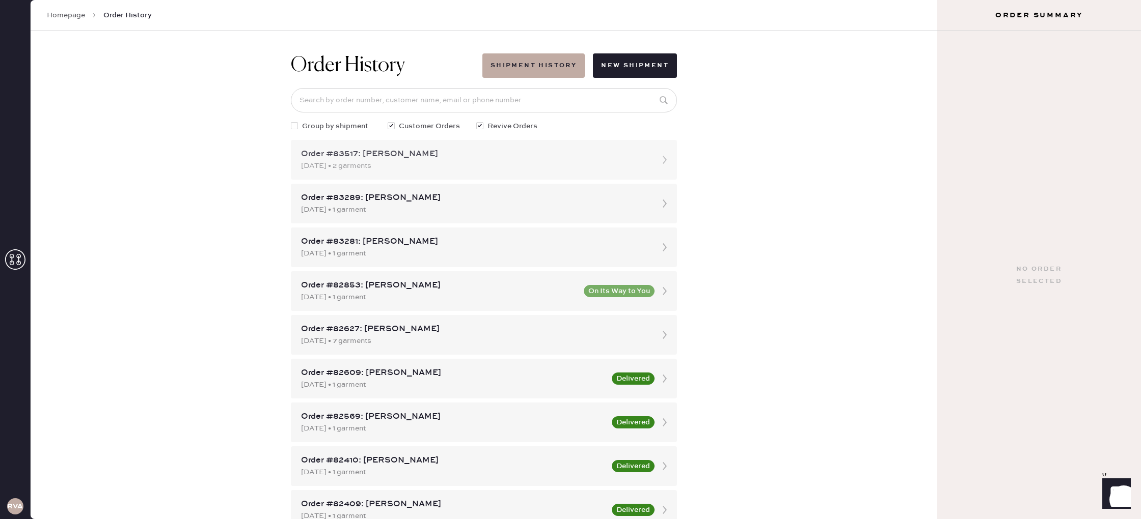
click at [571, 154] on div "Order #83517: Renee Farris" at bounding box center [474, 154] width 347 height 12
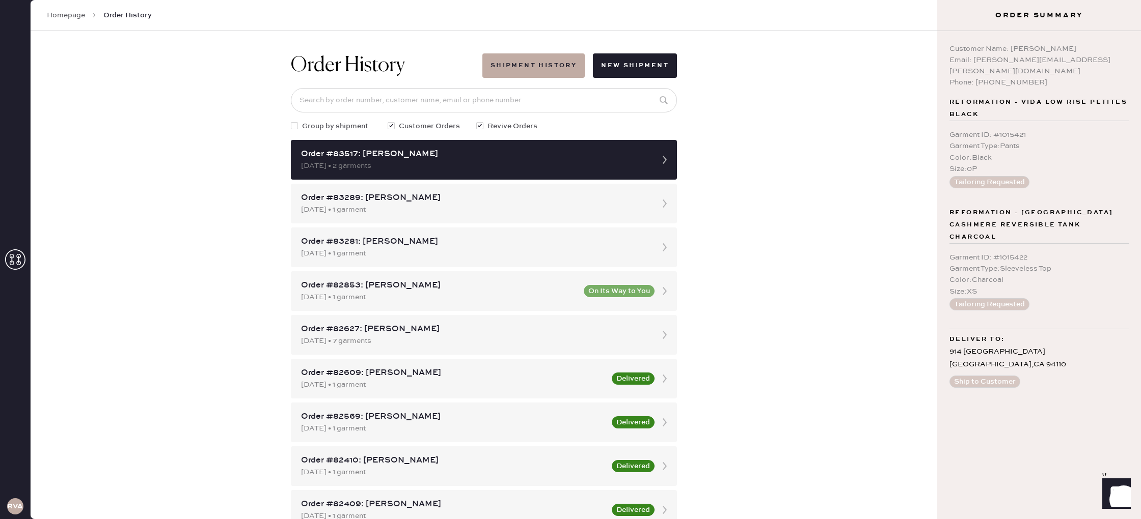
click at [571, 154] on div "Order #83517: Renee Farris" at bounding box center [474, 154] width 347 height 12
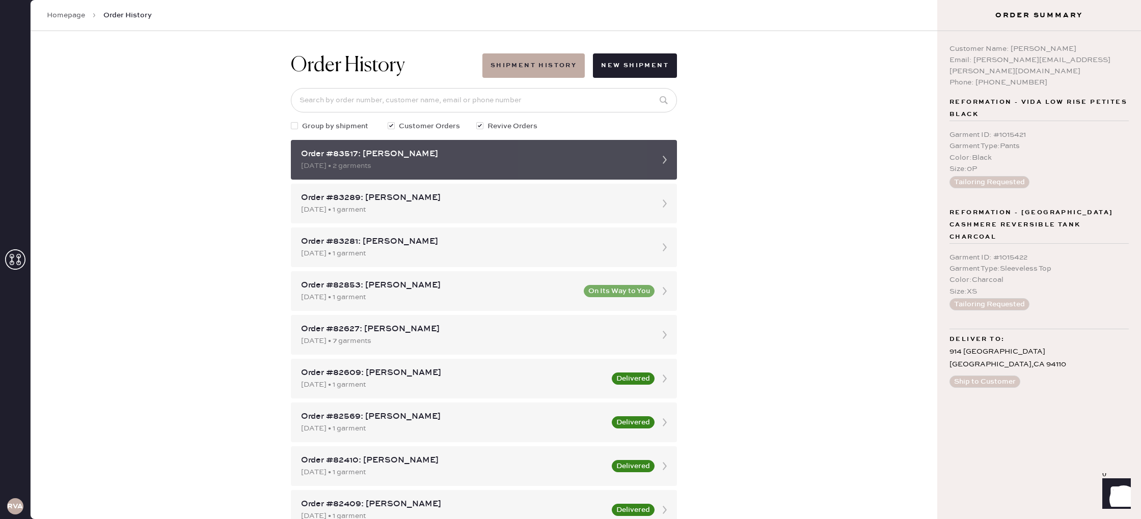
click at [657, 162] on icon at bounding box center [664, 160] width 20 height 20
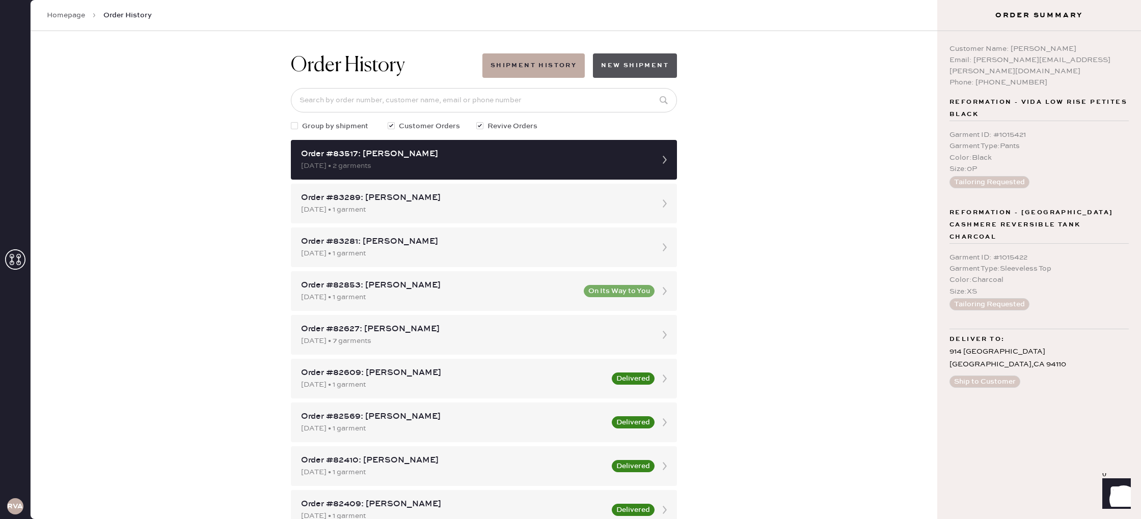
click at [612, 62] on button "New Shipment" at bounding box center [635, 65] width 84 height 24
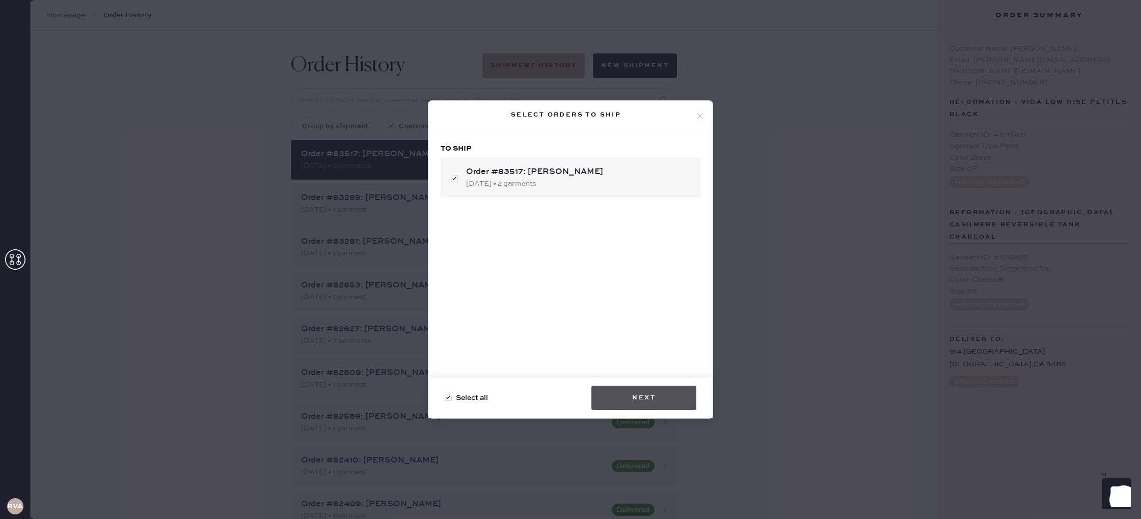
click at [664, 397] on button "Next" at bounding box center [643, 398] width 105 height 24
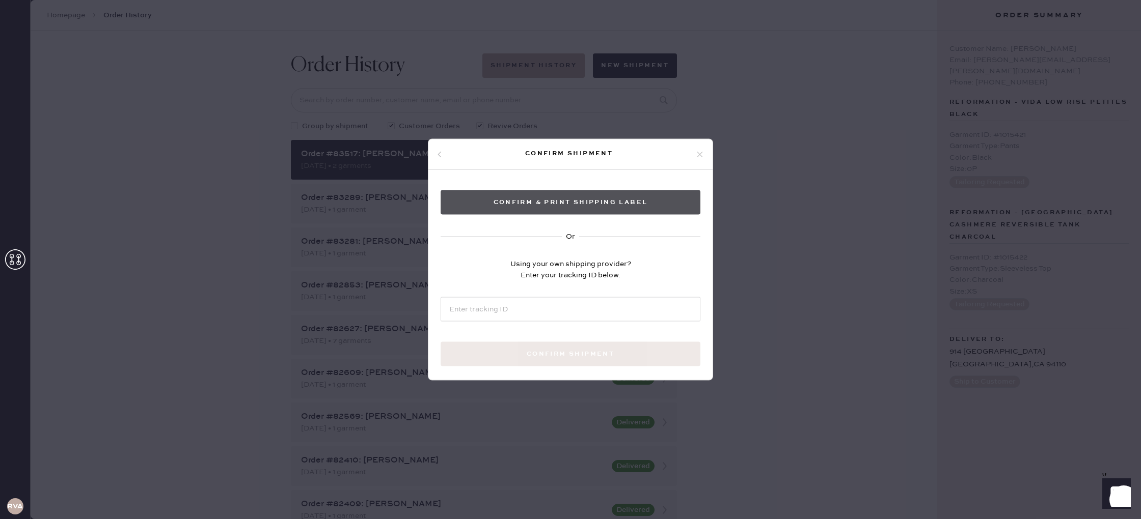
click at [562, 196] on button "Confirm & Print shipping label" at bounding box center [570, 202] width 260 height 24
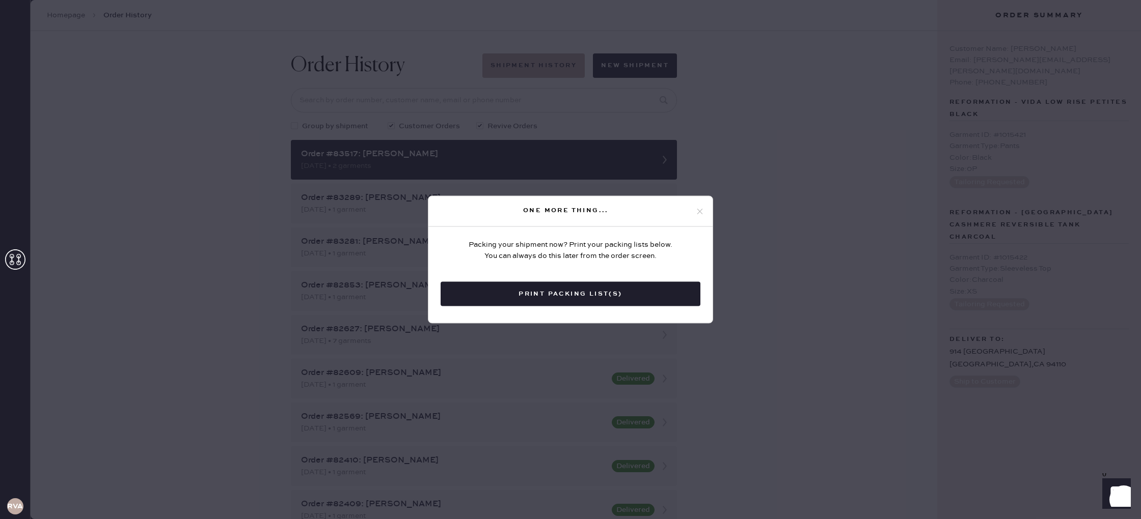
click at [700, 209] on icon at bounding box center [699, 211] width 9 height 9
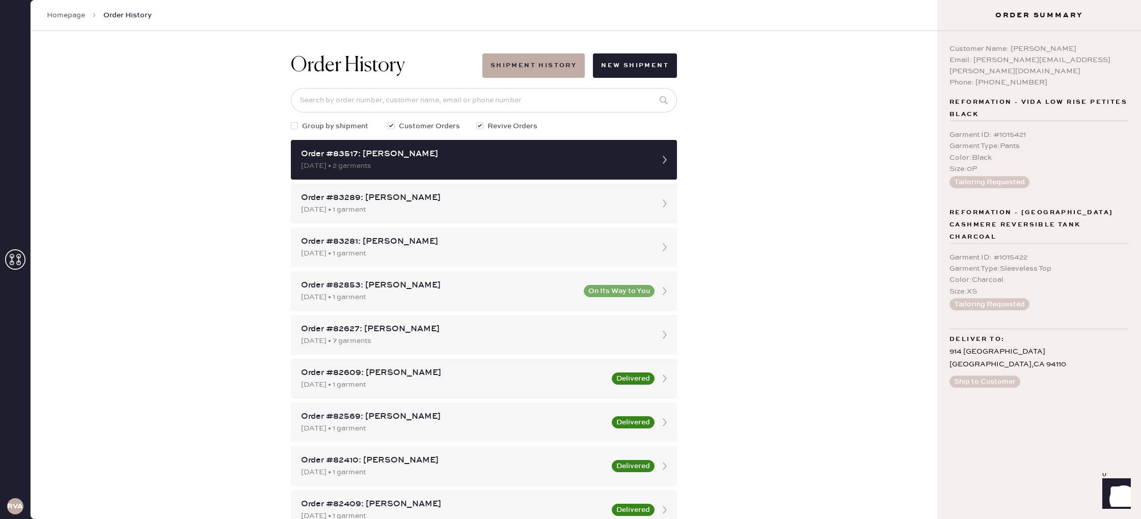
click at [700, 209] on div "Order History Shipment History New Shipment Group by shipment Customer Orders R…" at bounding box center [484, 275] width 906 height 488
